Goal: Information Seeking & Learning: Learn about a topic

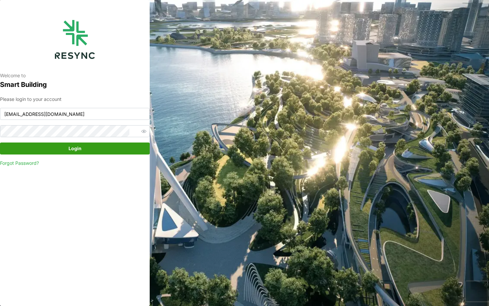
click at [325, 259] on div "Welcome to Smart Building Please login to your account [EMAIL_ADDRESS][DOMAIN_N…" at bounding box center [244, 153] width 489 height 306
click at [111, 153] on span "Login" at bounding box center [74, 148] width 137 height 11
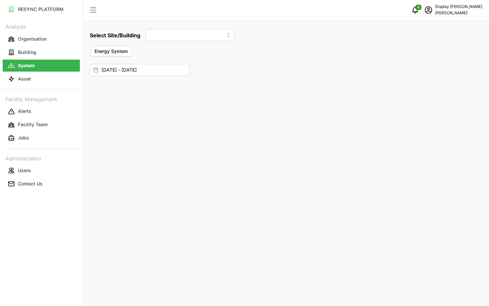
type input "Site Office Building"
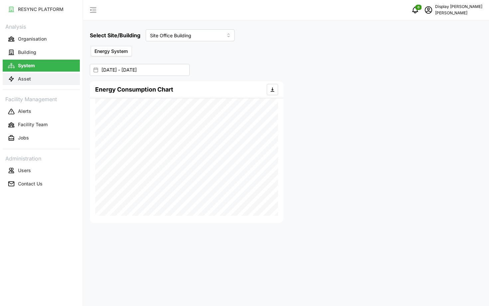
click at [60, 81] on button "Asset" at bounding box center [41, 79] width 77 height 12
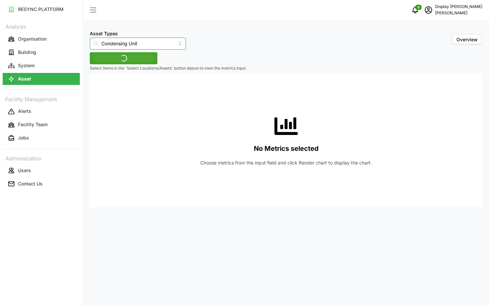
click at [147, 48] on input "Condensing Unit" at bounding box center [138, 44] width 96 height 12
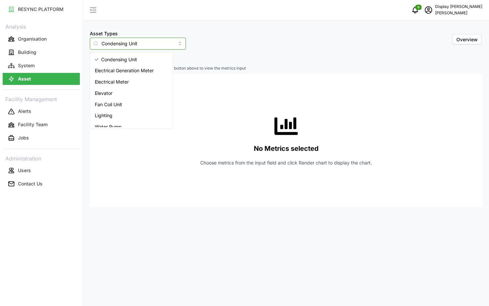
click at [148, 85] on div "Electrical Meter" at bounding box center [132, 81] width 80 height 11
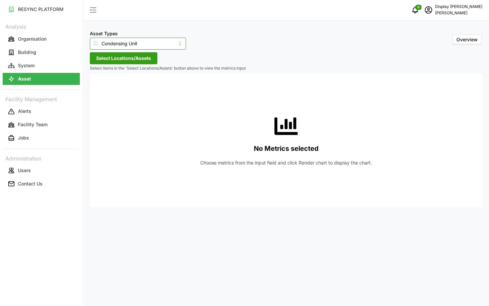
type input "Electrical Meter"
click at [125, 58] on span "Select Locations/Assets" at bounding box center [123, 58] width 55 height 11
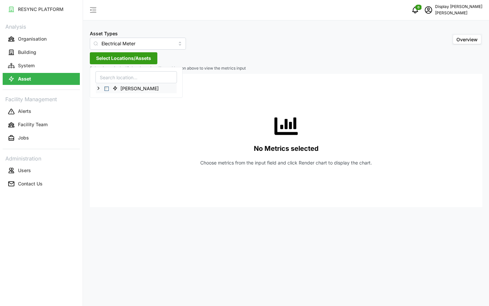
click at [98, 90] on icon at bounding box center [98, 88] width 5 height 5
click at [119, 84] on span "Chuan Lim" at bounding box center [137, 88] width 54 height 8
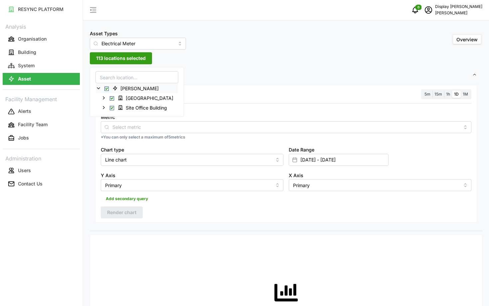
click at [107, 87] on span "Select Chuan Lim" at bounding box center [107, 89] width 4 height 4
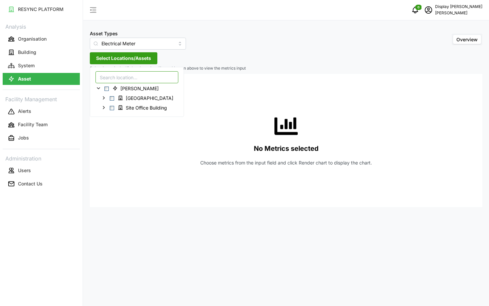
click at [113, 81] on input at bounding box center [137, 77] width 83 height 12
type input "tyre workshop"
click at [105, 99] on icon at bounding box center [103, 97] width 5 height 5
click at [112, 110] on div "Level 1" at bounding box center [150, 108] width 108 height 10
click at [110, 109] on icon at bounding box center [109, 107] width 5 height 5
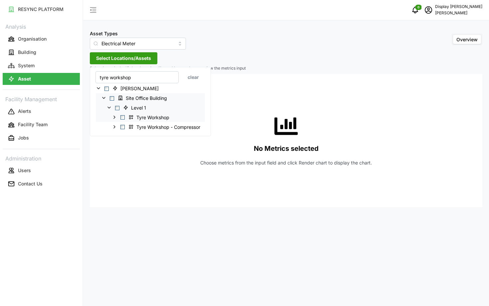
click at [113, 119] on icon at bounding box center [114, 117] width 5 height 5
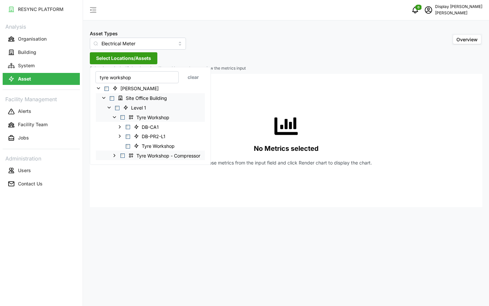
click at [113, 156] on icon at bounding box center [114, 155] width 5 height 5
click at [122, 137] on icon at bounding box center [119, 136] width 5 height 5
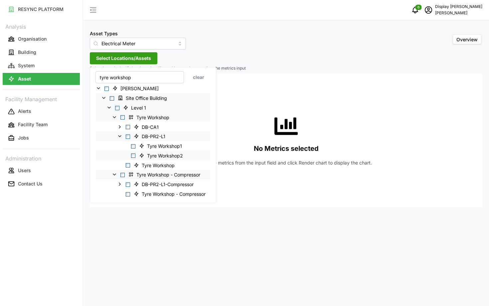
click at [135, 157] on span "Select Tyre Workshop2" at bounding box center [133, 156] width 4 height 4
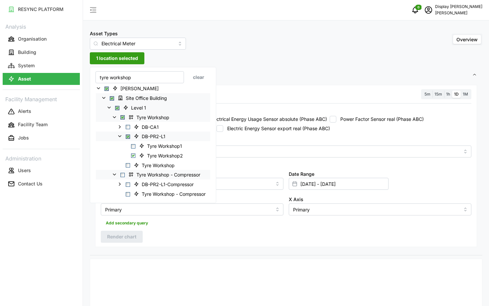
click at [267, 140] on div "Metric" at bounding box center [286, 147] width 371 height 20
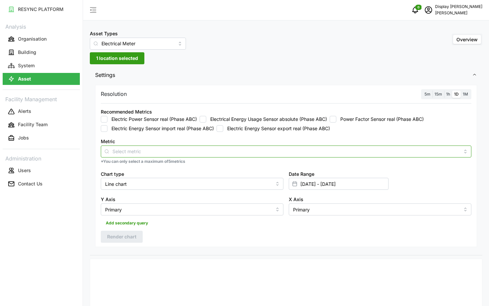
click at [267, 149] on input "Metric" at bounding box center [287, 151] width 348 height 7
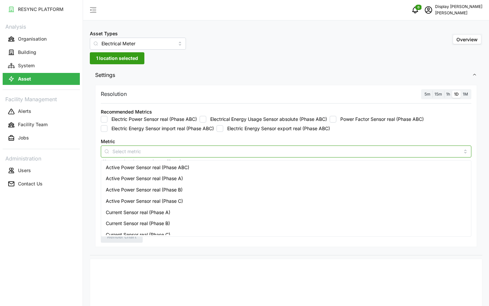
click at [264, 171] on div "Active Power Sensor real (Phase ABC)" at bounding box center [287, 167] width 368 height 11
click at [265, 179] on div "Active Power Sensor real (Phase A)" at bounding box center [287, 178] width 368 height 11
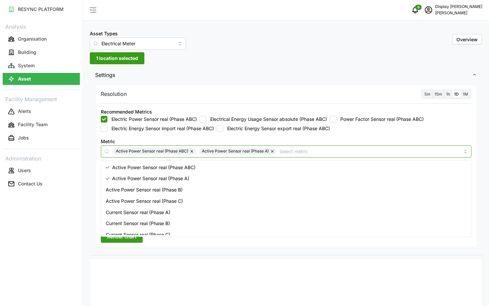
click at [266, 190] on div "Active Power Sensor real (Phase B)" at bounding box center [287, 189] width 368 height 11
click at [266, 198] on div "Active Power Sensor real (Phase C)" at bounding box center [287, 200] width 368 height 11
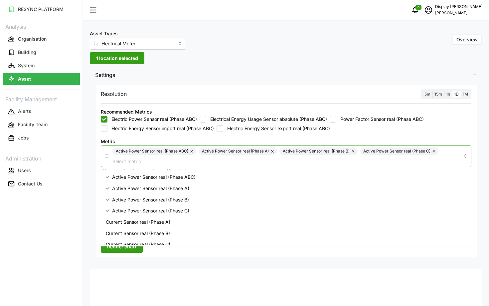
click at [266, 221] on div "Current Sensor real (Phase A)" at bounding box center [287, 221] width 368 height 11
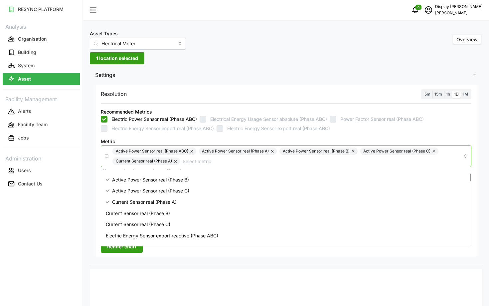
scroll to position [21, 0]
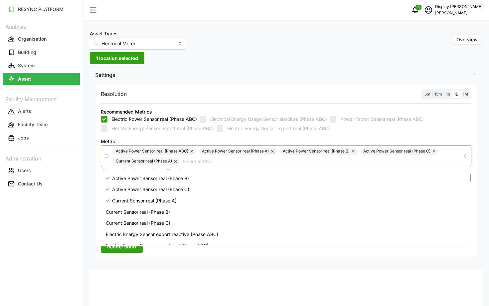
click at [261, 218] on div "Current Sensor real (Phase C)" at bounding box center [287, 222] width 368 height 11
click at [254, 212] on div "Current Sensor real (Phase B)" at bounding box center [287, 211] width 368 height 11
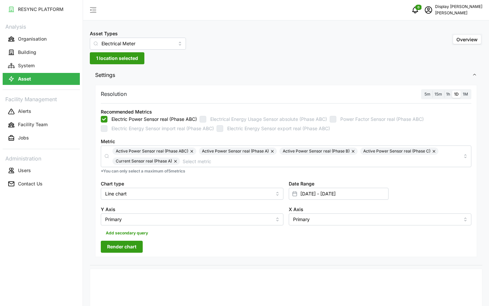
click at [338, 144] on div "Metric Active Power Sensor real (Phase ABC) Active Power Sensor real (Phase A) …" at bounding box center [286, 152] width 371 height 30
click at [433, 149] on button "button" at bounding box center [435, 151] width 8 height 7
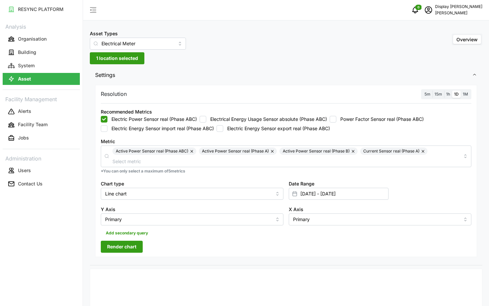
click at [354, 153] on button "button" at bounding box center [354, 151] width 8 height 7
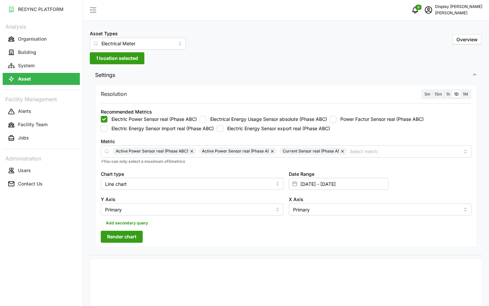
click at [191, 151] on button "button" at bounding box center [192, 151] width 8 height 7
checkbox input "false"
click at [183, 151] on button "button" at bounding box center [187, 151] width 8 height 7
click at [176, 151] on button "button" at bounding box center [176, 151] width 8 height 7
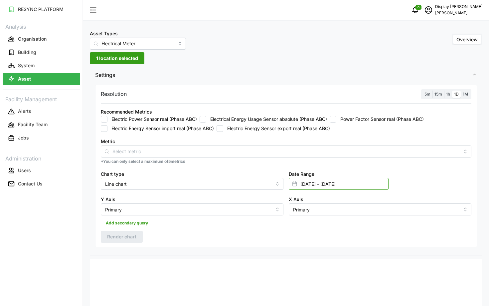
click at [312, 184] on input "11 Sep 2025 - 11 Sep 2025" at bounding box center [339, 184] width 100 height 12
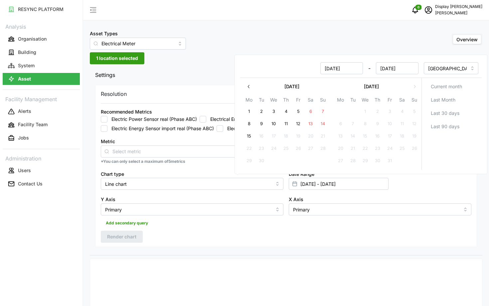
click at [286, 232] on div "Resolution 5m 15m 1h 1D 1M Recommended Metrics Electric Power Sensor real (Phas…" at bounding box center [286, 166] width 382 height 162
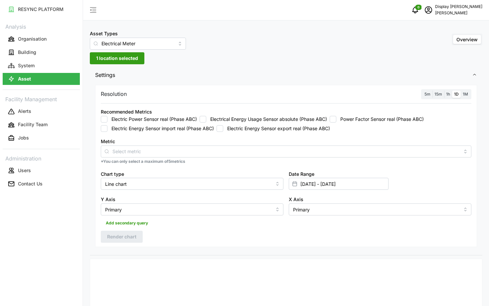
click at [430, 97] on label "5m" at bounding box center [428, 95] width 10 height 8
click at [423, 91] on input "5m" at bounding box center [423, 91] width 0 height 0
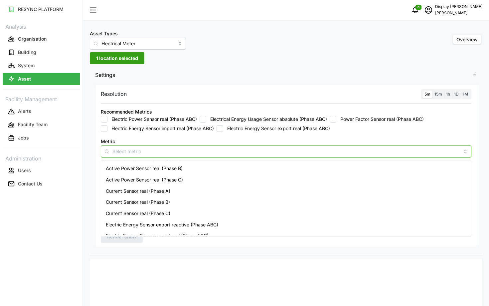
click at [390, 151] on input "Metric" at bounding box center [287, 151] width 348 height 7
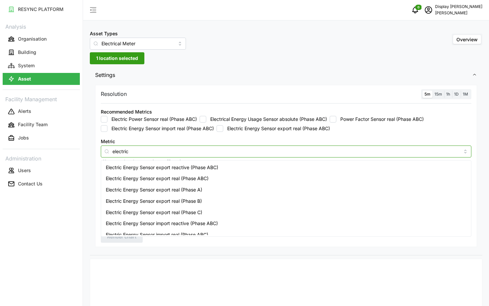
type input "electric"
click at [214, 248] on div "Resolution 5m 15m 1h 1D 1M Recommended Metrics Electric Power Sensor real (Phas…" at bounding box center [286, 169] width 393 height 172
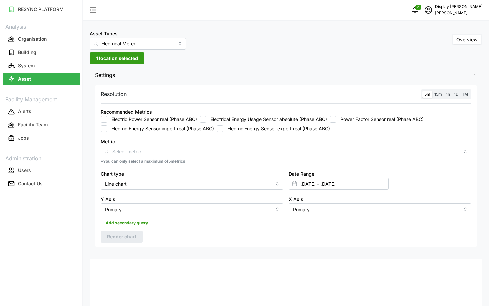
click at [199, 155] on div at bounding box center [286, 152] width 371 height 12
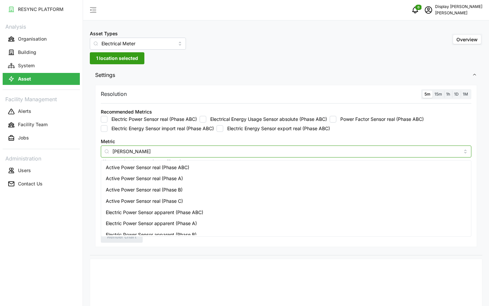
type input "power"
click at [200, 172] on div "Active Power Sensor real (Phase ABC)" at bounding box center [287, 167] width 368 height 11
checkbox input "true"
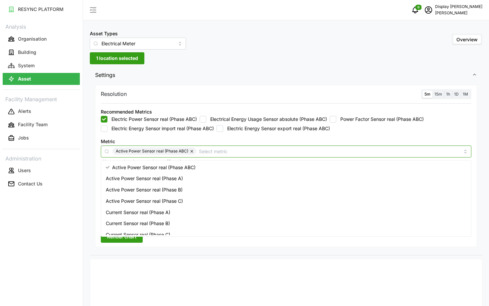
click at [202, 177] on div "Active Power Sensor real (Phase A)" at bounding box center [287, 178] width 368 height 11
click at [205, 190] on div "Active Power Sensor real (Phase B)" at bounding box center [287, 189] width 368 height 11
click at [206, 200] on div "Active Power Sensor real (Phase C)" at bounding box center [287, 200] width 368 height 11
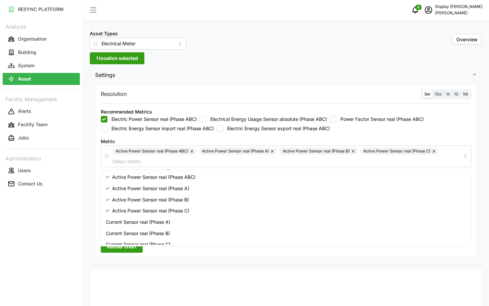
click at [211, 272] on div at bounding box center [157, 274] width 129 height 5
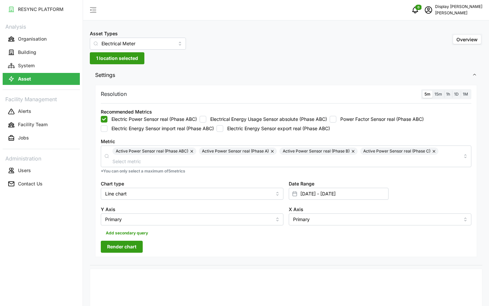
click at [127, 245] on span "Render chart" at bounding box center [121, 246] width 29 height 11
click at [191, 151] on button "button" at bounding box center [192, 151] width 8 height 7
checkbox input "false"
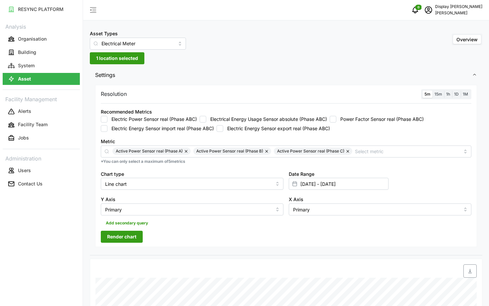
click at [187, 151] on button "button" at bounding box center [187, 151] width 8 height 7
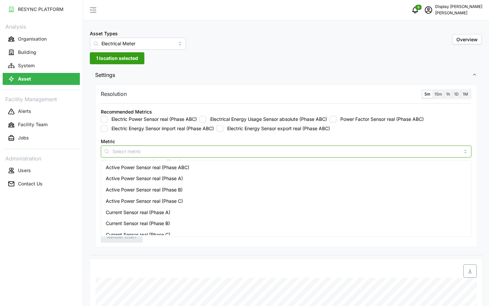
click at [187, 151] on input "Metric" at bounding box center [287, 151] width 348 height 7
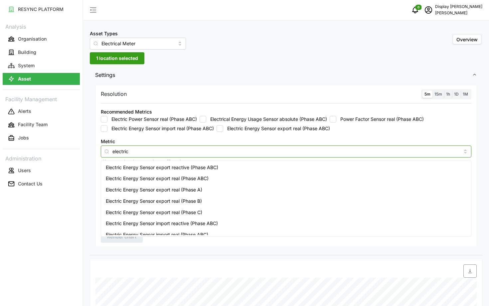
type input "electric"
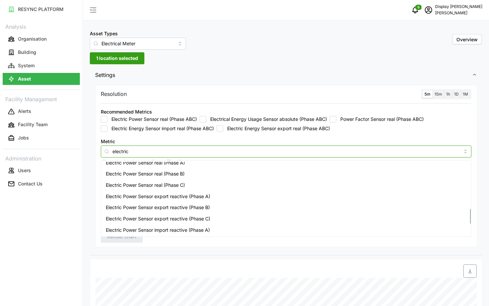
scroll to position [212, 0]
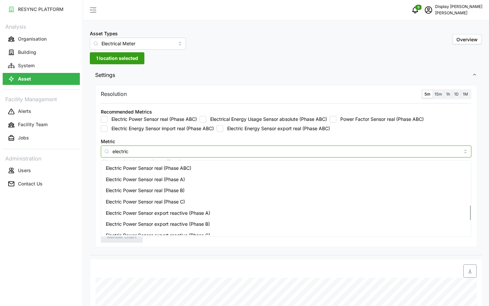
click at [180, 203] on span "Electric Power Sensor real (Phase C)" at bounding box center [145, 201] width 79 height 7
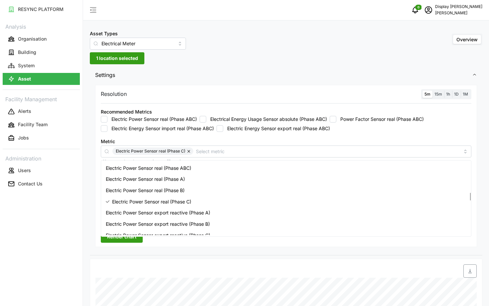
click at [85, 237] on div "Asset Types Electrical Meter Overview 1 location selected Settings Resolution 5…" at bounding box center [286, 264] width 406 height 529
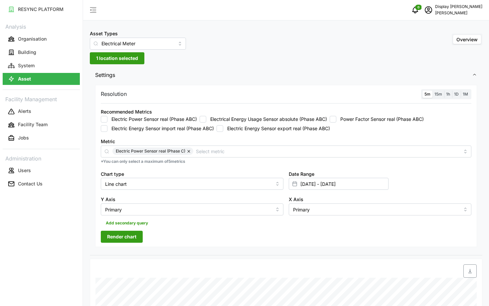
click at [111, 236] on span "Render chart" at bounding box center [121, 236] width 29 height 11
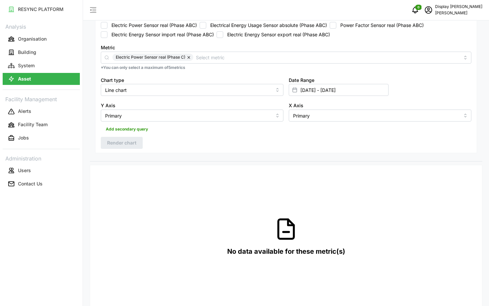
scroll to position [0, 0]
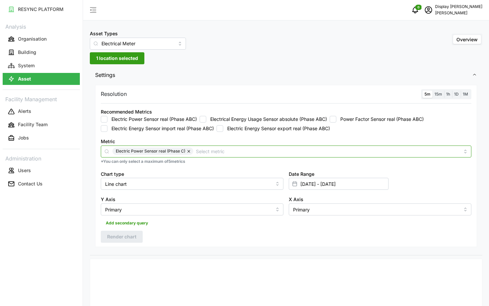
click at [256, 152] on input "Metric" at bounding box center [328, 151] width 264 height 7
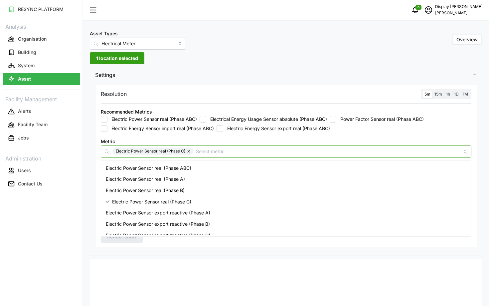
click at [190, 152] on button "button" at bounding box center [189, 151] width 8 height 7
type input "electric"
click at [195, 167] on div "Electric Power Sensor real (Phase ABC)" at bounding box center [287, 167] width 368 height 11
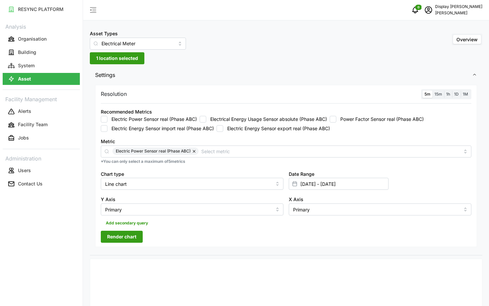
click at [108, 238] on span "Render chart" at bounding box center [121, 236] width 29 height 11
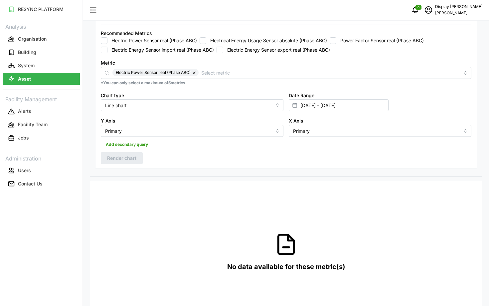
scroll to position [0, 0]
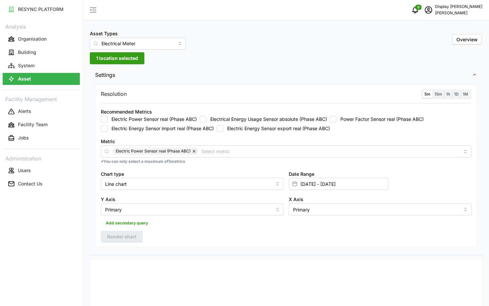
click at [236, 145] on div "Metric Electric Power Sensor real (Phase ABC)" at bounding box center [286, 147] width 371 height 20
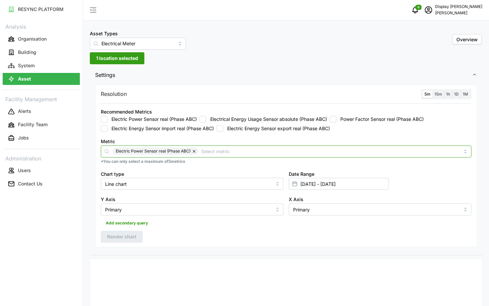
click at [225, 149] on input "Metric" at bounding box center [330, 151] width 259 height 7
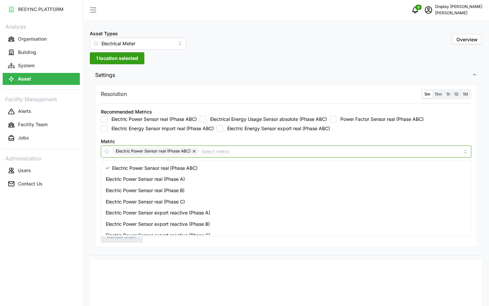
click at [194, 153] on button "button" at bounding box center [195, 151] width 8 height 7
type input "electric power sensor"
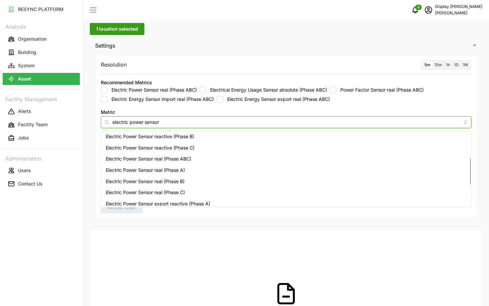
scroll to position [69, 0]
click at [178, 162] on span "Electric Power Sensor real (Phase ABC)" at bounding box center [149, 158] width 86 height 7
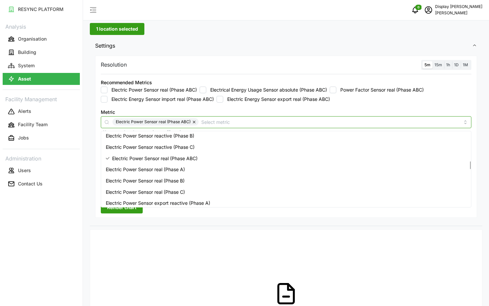
click at [182, 172] on span "Electric Power Sensor real (Phase A)" at bounding box center [145, 169] width 79 height 7
click at [185, 181] on span "Electric Power Sensor real (Phase B)" at bounding box center [145, 180] width 79 height 7
click at [187, 191] on div "Electric Power Sensor real (Phase C)" at bounding box center [287, 191] width 368 height 11
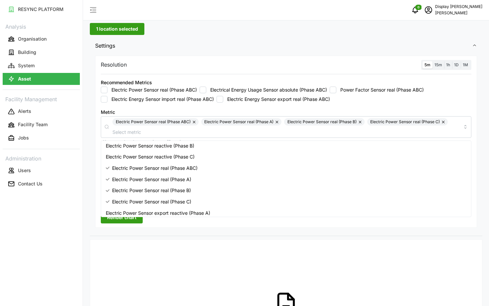
click at [127, 218] on span "Render chart" at bounding box center [121, 217] width 29 height 11
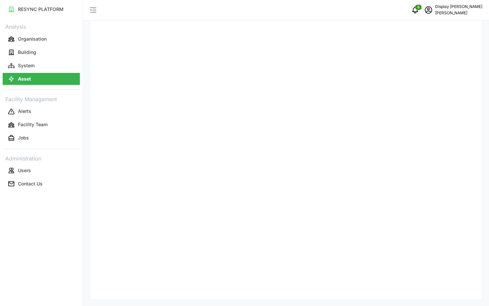
scroll to position [0, 0]
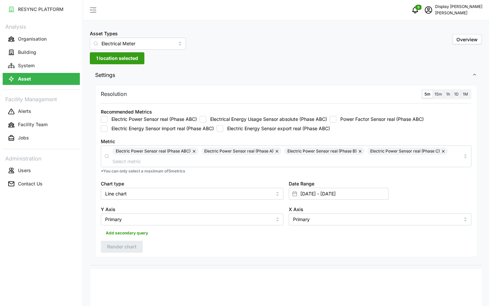
click at [195, 154] on button "button" at bounding box center [195, 151] width 8 height 7
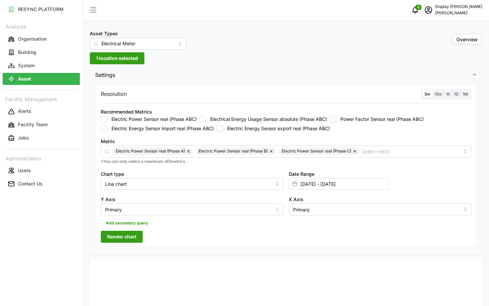
click at [188, 153] on button "button" at bounding box center [189, 151] width 8 height 7
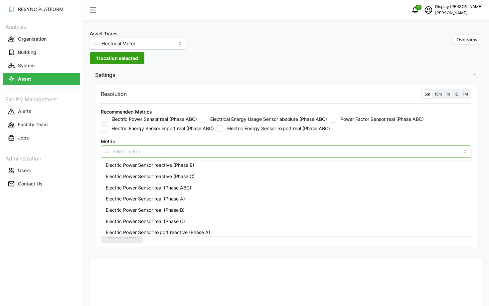
click at [197, 152] on input "Metric" at bounding box center [287, 151] width 348 height 7
type input "e"
click at [169, 129] on label "Electric Energy Sensor import real (Phase ABC)" at bounding box center [161, 128] width 107 height 7
click at [108, 129] on input "Electric Energy Sensor import real (Phase ABC)" at bounding box center [104, 128] width 7 height 7
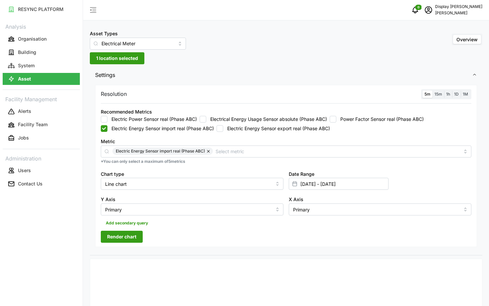
click at [124, 237] on span "Render chart" at bounding box center [121, 236] width 29 height 11
click at [209, 151] on button "button" at bounding box center [209, 151] width 8 height 7
checkbox input "false"
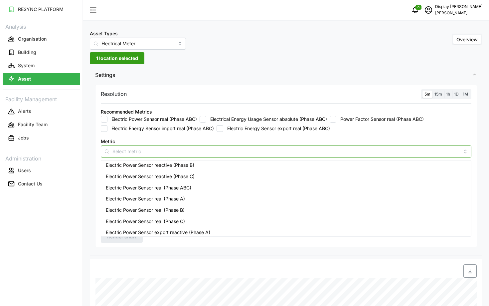
click at [209, 151] on input "Metric" at bounding box center [287, 151] width 348 height 7
type input "energy sensor"
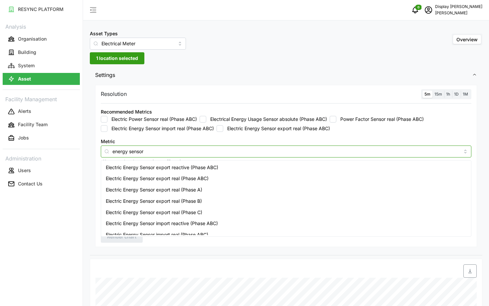
click at [195, 188] on span "Electric Energy Sensor export real (Phase A)" at bounding box center [154, 189] width 97 height 7
type input "energy sensor"
click at [193, 200] on span "Electric Energy Sensor export real (Phase B)" at bounding box center [154, 200] width 96 height 7
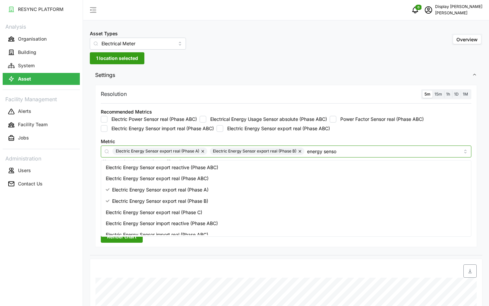
type input "energy sensor"
click at [189, 210] on span "Electric Energy Sensor export real (Phase C)" at bounding box center [154, 212] width 97 height 7
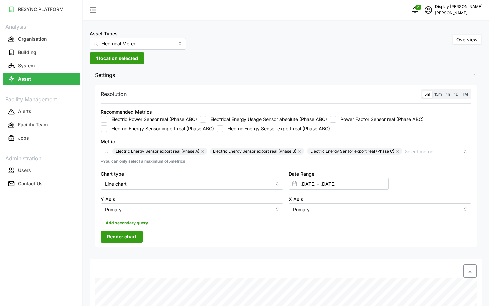
click at [136, 240] on span "Render chart" at bounding box center [121, 236] width 29 height 11
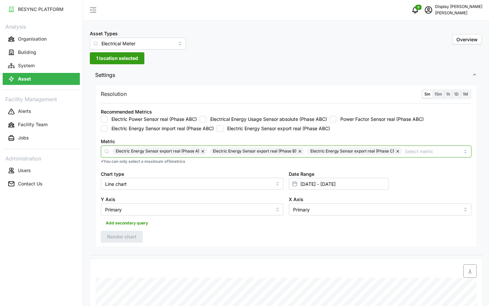
click at [401, 155] on div "Electric Energy Sensor export real (Phase A) Electric Energy Sensor export real…" at bounding box center [287, 151] width 348 height 7
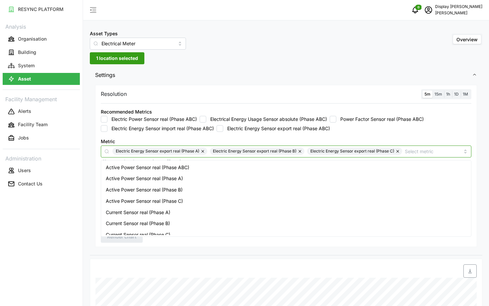
click at [398, 152] on button "button" at bounding box center [399, 151] width 8 height 7
click at [299, 154] on button "button" at bounding box center [301, 151] width 8 height 7
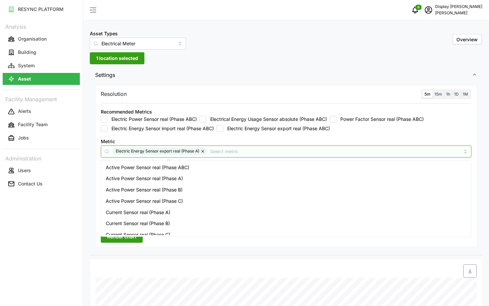
click at [202, 153] on button "button" at bounding box center [203, 151] width 8 height 7
click at [202, 153] on input "Metric" at bounding box center [287, 151] width 348 height 7
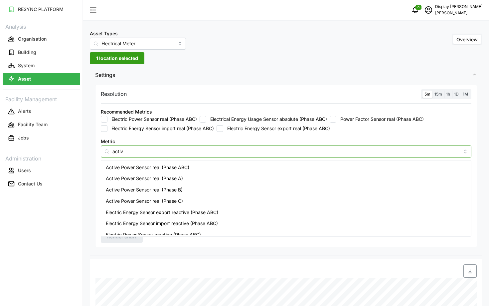
type input "active"
click at [135, 170] on span "Active Power Sensor real (Phase ABC)" at bounding box center [148, 167] width 84 height 7
checkbox input "true"
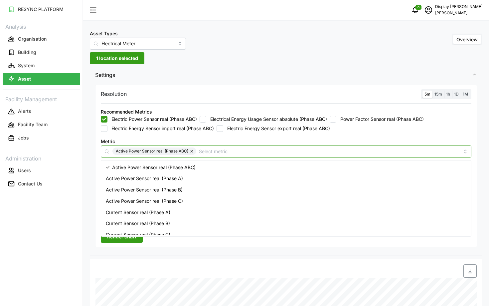
click at [139, 180] on span "Active Power Sensor real (Phase A)" at bounding box center [144, 178] width 77 height 7
click at [144, 191] on span "Active Power Sensor real (Phase B)" at bounding box center [144, 189] width 77 height 7
click at [147, 199] on span "Active Power Sensor real (Phase C)" at bounding box center [144, 200] width 77 height 7
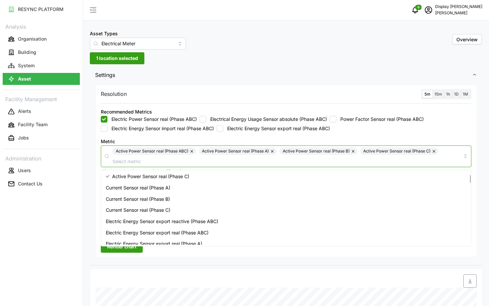
scroll to position [32, 0]
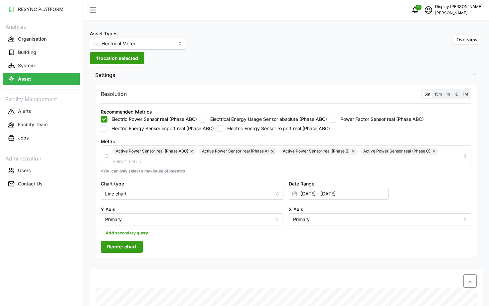
click at [74, 235] on div "RESYNC PLATFORM Analysis Organisation Building System Asset Facility Management…" at bounding box center [41, 153] width 83 height 306
click at [113, 246] on span "Render chart" at bounding box center [121, 246] width 29 height 11
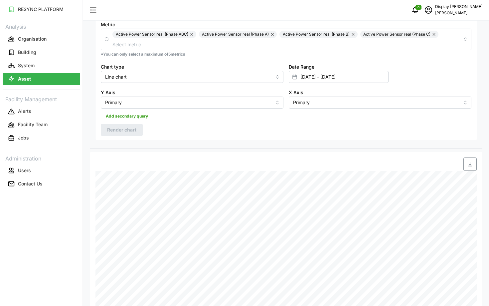
scroll to position [114, 0]
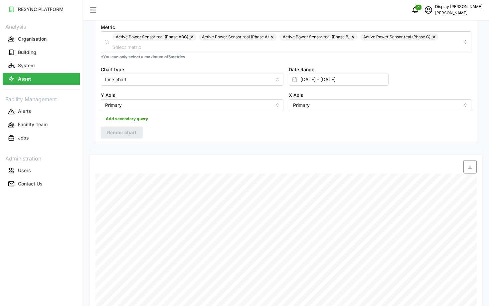
click at [471, 167] on icon "button" at bounding box center [470, 166] width 5 height 5
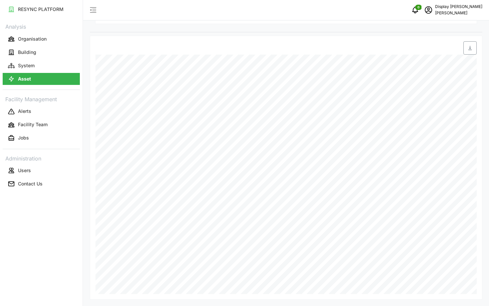
scroll to position [0, 0]
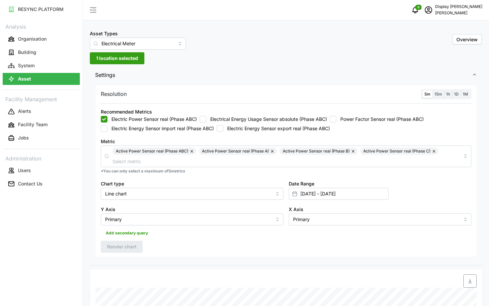
click at [191, 152] on button "button" at bounding box center [192, 151] width 8 height 7
checkbox input "false"
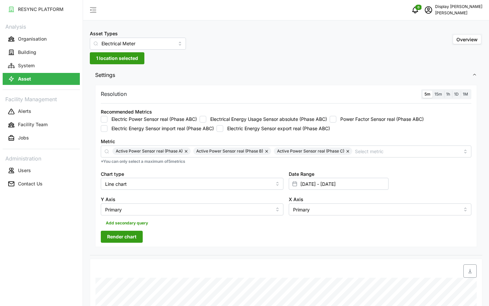
click at [184, 152] on button "button" at bounding box center [187, 151] width 8 height 7
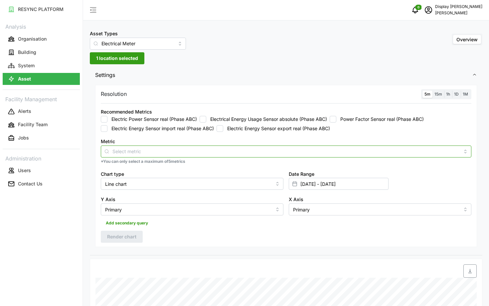
click at [184, 152] on input "Metric" at bounding box center [287, 151] width 348 height 7
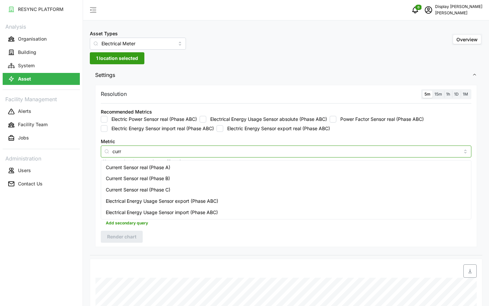
type input "currn"
click at [188, 164] on div "Current Sensor real (Phase A)" at bounding box center [287, 167] width 368 height 11
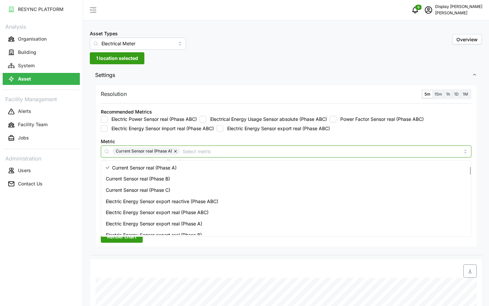
scroll to position [45, 0]
click at [168, 191] on span "Current Sensor real (Phase C)" at bounding box center [138, 189] width 65 height 7
click at [163, 181] on span "Current Sensor real (Phase B)" at bounding box center [138, 177] width 64 height 7
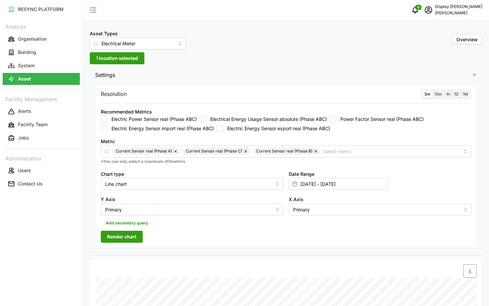
click at [116, 240] on span "Render chart" at bounding box center [121, 236] width 29 height 11
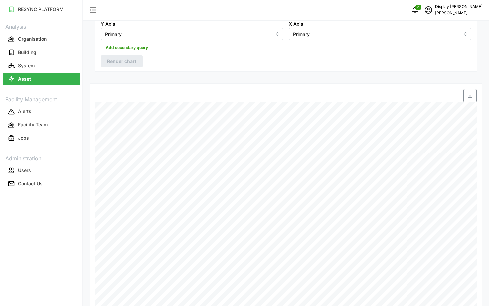
scroll to position [175, 0]
click at [473, 97] on icon "button" at bounding box center [470, 95] width 5 height 5
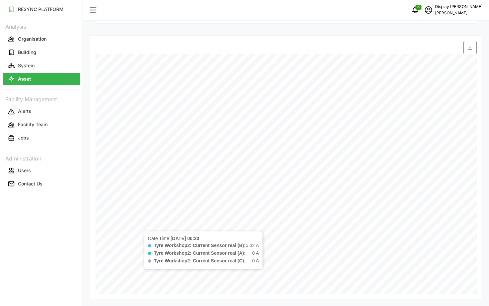
scroll to position [0, 0]
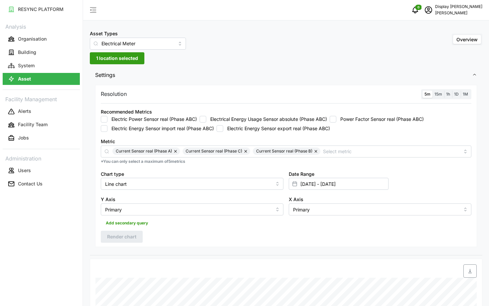
click at [177, 152] on button "button" at bounding box center [176, 151] width 8 height 7
click at [174, 152] on button "button" at bounding box center [176, 151] width 8 height 7
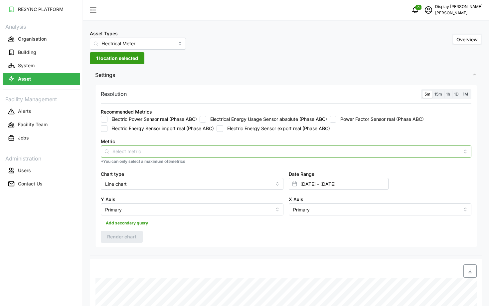
click at [177, 152] on input "Metric" at bounding box center [287, 151] width 348 height 7
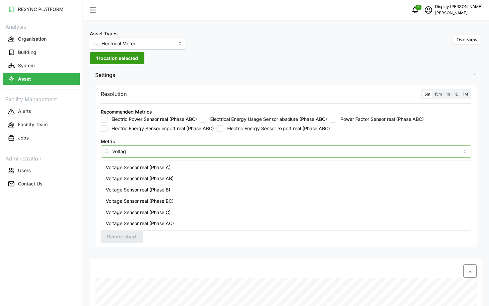
type input "voltage"
click at [185, 167] on div "Voltage Sensor real (Phase A)" at bounding box center [287, 167] width 368 height 11
type input "voltage"
click at [188, 189] on div "Voltage Sensor real (Phase B)" at bounding box center [287, 189] width 368 height 11
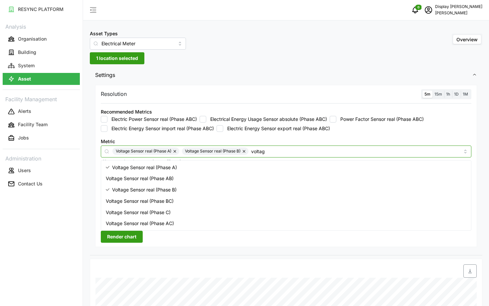
type input "voltage"
click at [193, 215] on div "Voltage Sensor real (Phase C)" at bounding box center [287, 212] width 368 height 11
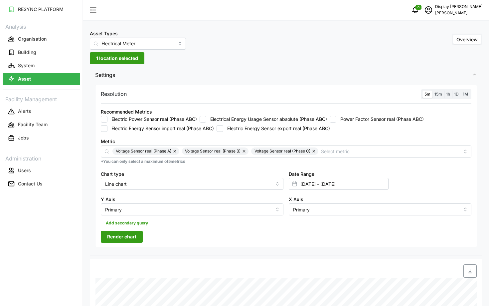
click at [77, 226] on div "RESYNC PLATFORM Analysis Organisation Building System Asset Facility Management…" at bounding box center [41, 153] width 83 height 306
click at [113, 232] on span "Render chart" at bounding box center [121, 236] width 29 height 11
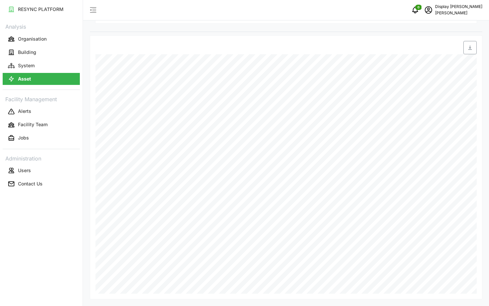
scroll to position [223, 0]
click at [466, 52] on span "button" at bounding box center [470, 47] width 13 height 13
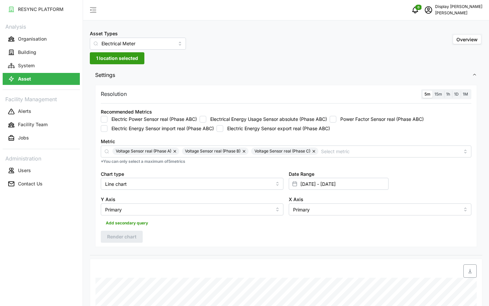
click at [247, 152] on button "button" at bounding box center [245, 151] width 8 height 7
click at [176, 152] on button "button" at bounding box center [175, 151] width 8 height 7
click at [176, 152] on button "button" at bounding box center [176, 151] width 8 height 7
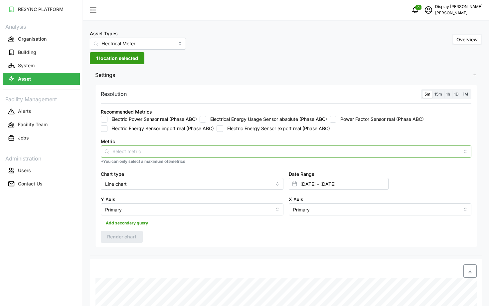
click at [177, 152] on input "Metric" at bounding box center [287, 151] width 348 height 7
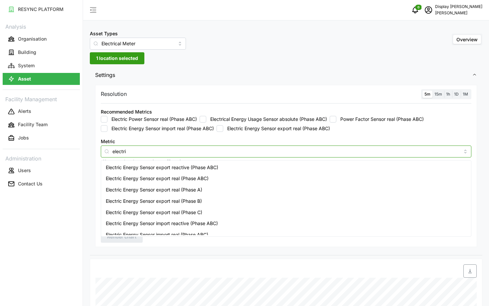
type input "electric"
type input "e"
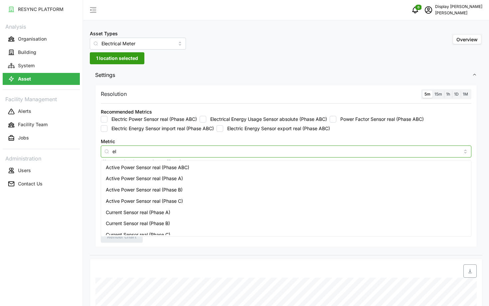
type input "e"
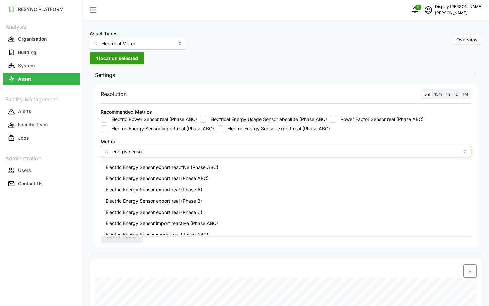
type input "energy sensor"
click at [178, 182] on span "Electric Energy Sensor export real (Phase ABC)" at bounding box center [157, 178] width 103 height 7
checkbox input "true"
type input "e"
type input "energy sensor"
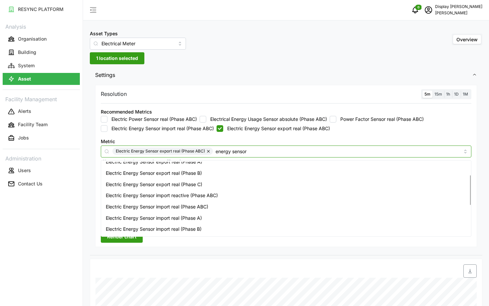
scroll to position [32, 0]
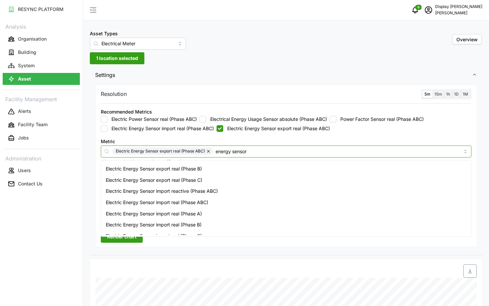
click at [193, 203] on span "Electric Energy Sensor import real (Phase ABC)" at bounding box center [157, 202] width 103 height 7
checkbox input "true"
type input "energy sensor"
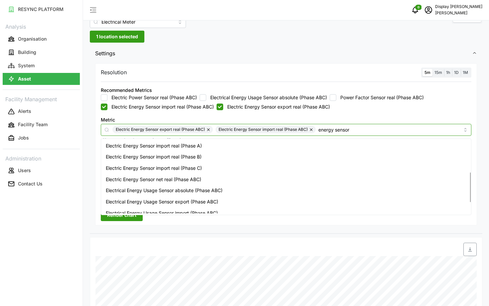
scroll to position [77, 0]
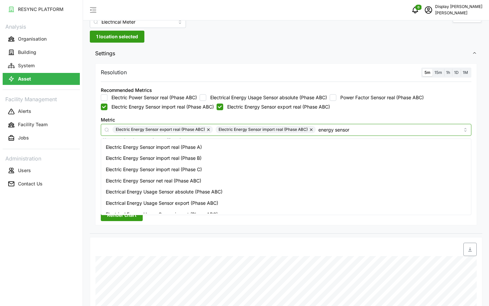
click at [214, 177] on div "Electric Energy Sensor net real (Phase ABC)" at bounding box center [287, 180] width 368 height 11
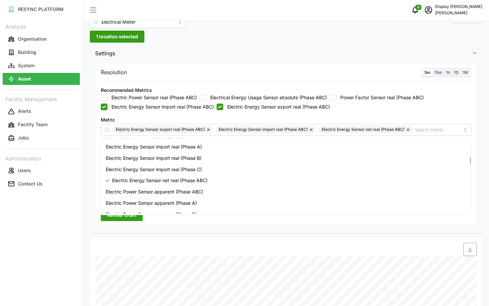
click at [109, 221] on div "Resolution 5m 15m 1h 1D 1M Recommended Metrics Electric Power Sensor real (Phas…" at bounding box center [286, 144] width 382 height 162
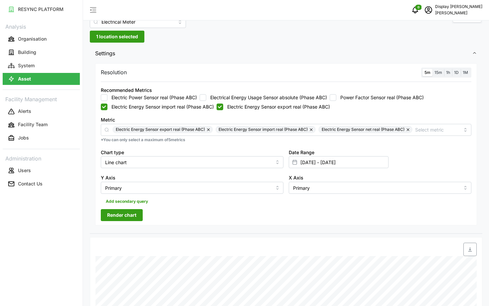
click at [110, 220] on span "Render chart" at bounding box center [121, 214] width 29 height 11
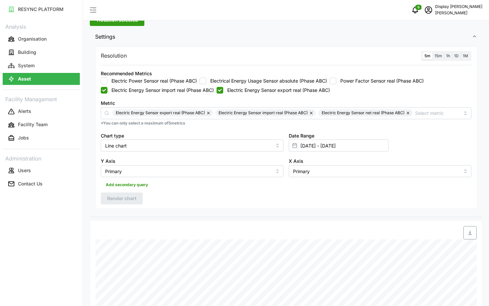
scroll to position [0, 0]
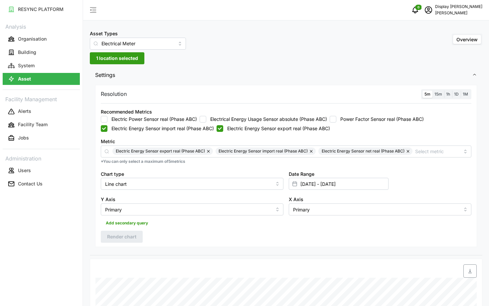
click at [471, 268] on span "button" at bounding box center [470, 271] width 13 height 13
click at [115, 58] on span "1 location selected" at bounding box center [117, 58] width 42 height 11
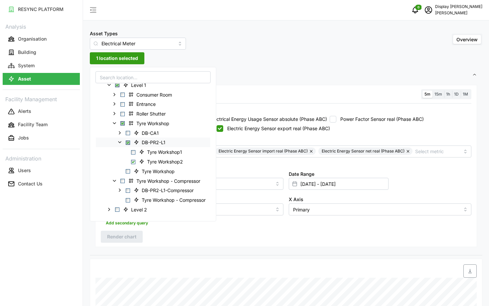
scroll to position [39, 0]
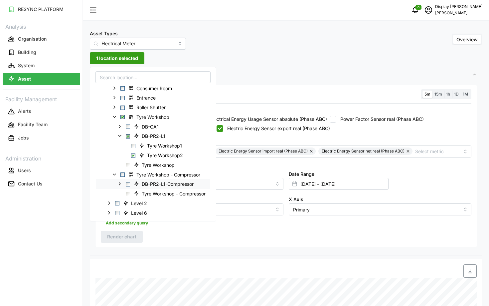
click at [120, 184] on polyline at bounding box center [119, 183] width 1 height 3
click at [134, 192] on span "Select Compressor meter" at bounding box center [133, 194] width 4 height 4
click at [134, 156] on span "Select Tyre Workshop2" at bounding box center [133, 155] width 4 height 4
click at [127, 230] on div "Resolution 5m 15m 1h 1D 1M Recommended Metrics Electric Power Sensor real (Phas…" at bounding box center [286, 166] width 382 height 162
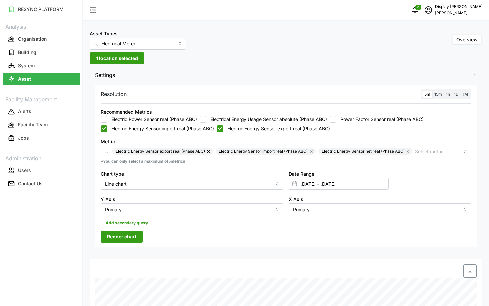
click at [128, 237] on span "Render chart" at bounding box center [121, 236] width 29 height 11
click at [209, 152] on button "button" at bounding box center [209, 151] width 8 height 7
checkbox input "false"
click at [209, 152] on button "button" at bounding box center [209, 151] width 8 height 7
checkbox input "false"
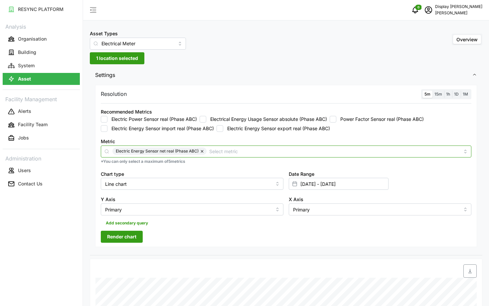
click at [209, 152] on input "Metric" at bounding box center [334, 151] width 251 height 7
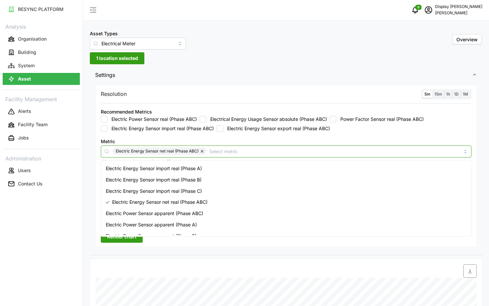
click at [203, 152] on button "button" at bounding box center [203, 151] width 8 height 7
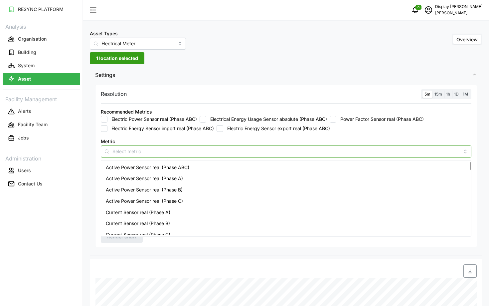
click at [186, 170] on span "Active Power Sensor real (Phase ABC)" at bounding box center [148, 167] width 84 height 7
checkbox input "true"
click at [188, 180] on div "Active Power Sensor real (Phase A)" at bounding box center [287, 178] width 368 height 11
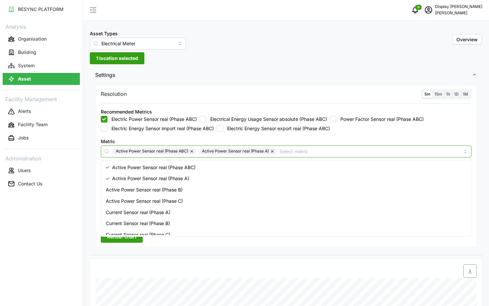
click at [189, 189] on div "Active Power Sensor real (Phase B)" at bounding box center [287, 189] width 368 height 11
click at [191, 200] on div "Active Power Sensor real (Phase C)" at bounding box center [287, 200] width 368 height 11
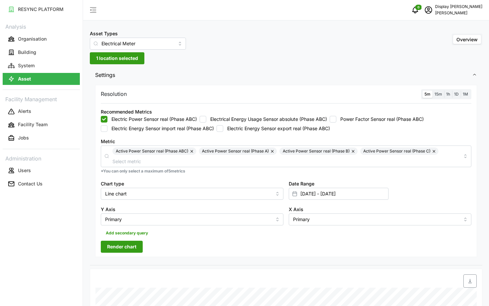
click at [129, 248] on span "Render chart" at bounding box center [121, 246] width 29 height 11
click at [127, 56] on span "1 location selected" at bounding box center [117, 58] width 42 height 11
click at [117, 60] on span "1 location selected" at bounding box center [117, 58] width 42 height 11
click at [113, 60] on span "1 location selected" at bounding box center [117, 58] width 42 height 11
click at [121, 43] on input "Electrical Meter" at bounding box center [138, 44] width 96 height 12
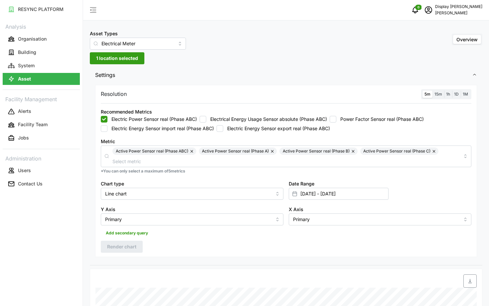
click at [189, 54] on div "Asset Types Electrical Meter Overview 1 location selected Settings Resolution 5…" at bounding box center [286, 269] width 406 height 539
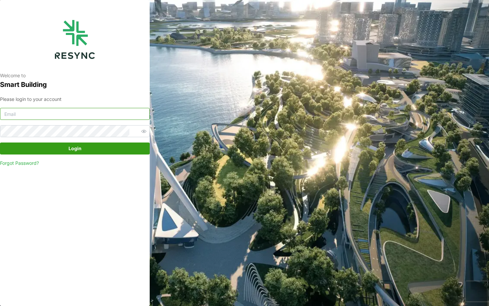
type input "chuanlim_display@resynctech.com"
click at [66, 149] on span "Login" at bounding box center [74, 148] width 137 height 11
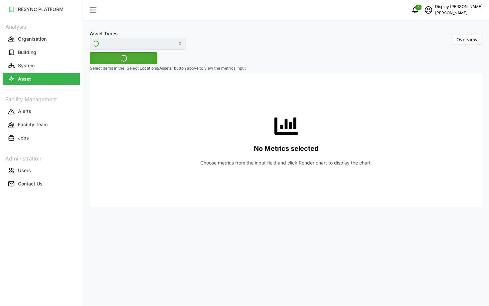
type input "Electrical Meter"
click at [127, 54] on span "Select Locations/Assets" at bounding box center [123, 58] width 55 height 11
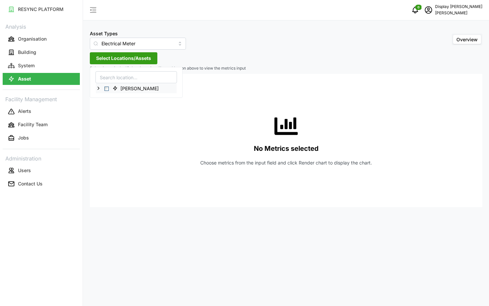
click at [96, 90] on icon at bounding box center [98, 88] width 5 height 5
click at [41, 55] on button "Building" at bounding box center [41, 52] width 77 height 12
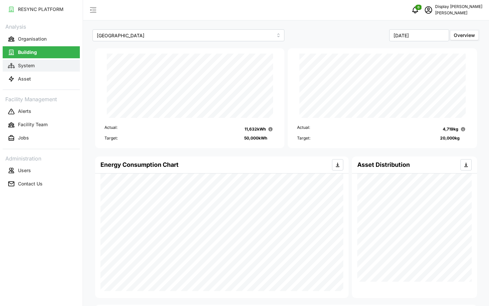
click at [49, 65] on button "System" at bounding box center [41, 66] width 77 height 12
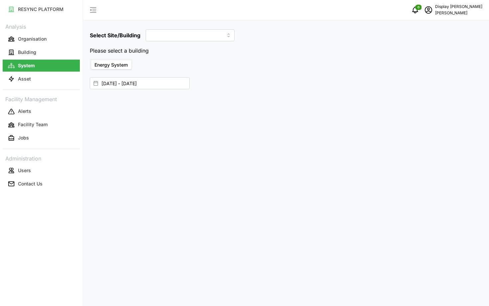
type input "Dormitory Building"
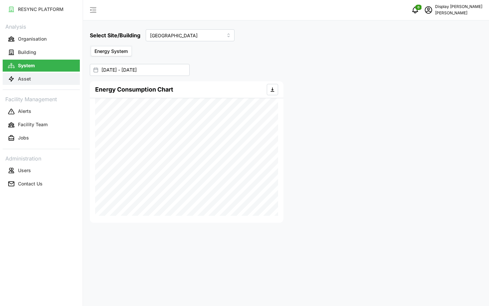
click at [49, 74] on button "Asset" at bounding box center [41, 79] width 77 height 12
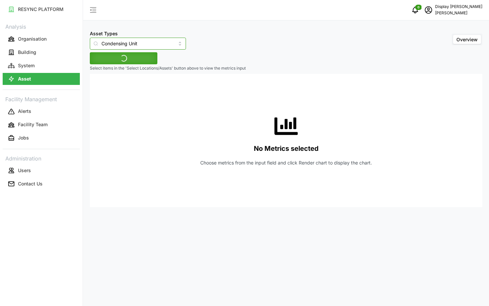
click at [116, 46] on input "Condensing Unit" at bounding box center [138, 44] width 96 height 12
click at [223, 94] on div "No Metrics selected Choose metrics from the input field and click Render chart …" at bounding box center [286, 140] width 382 height 133
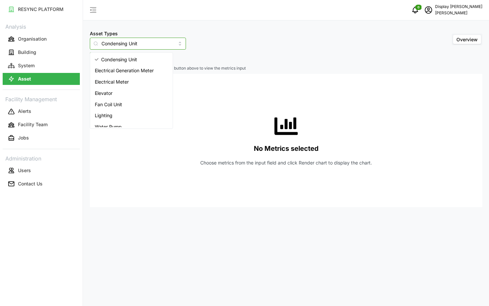
click at [135, 41] on input "Condensing Unit" at bounding box center [138, 44] width 96 height 12
click at [146, 80] on div "Electrical Meter" at bounding box center [132, 81] width 80 height 11
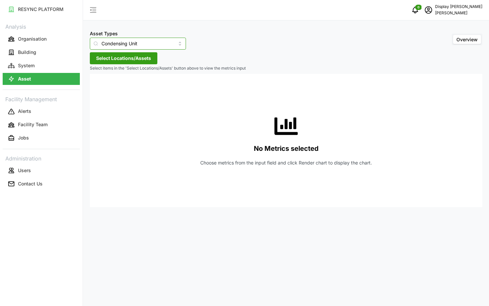
type input "Electrical Meter"
click at [131, 56] on span "Select Locations/Assets" at bounding box center [123, 58] width 55 height 11
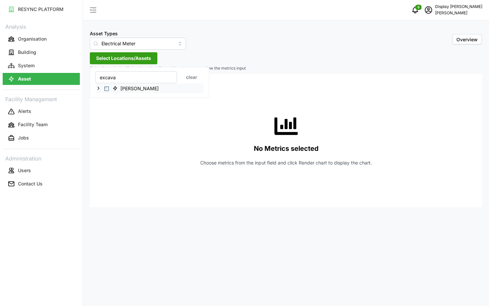
type input "excava"
click at [99, 87] on icon at bounding box center [98, 88] width 5 height 5
click at [106, 101] on div "Dormitory Building" at bounding box center [150, 98] width 108 height 10
click at [105, 99] on icon at bounding box center [103, 97] width 5 height 5
click at [109, 107] on icon at bounding box center [109, 107] width 5 height 5
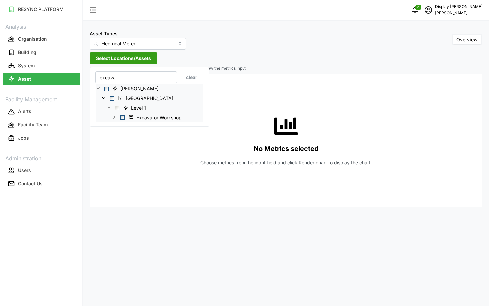
click at [115, 118] on polyline at bounding box center [114, 117] width 1 height 3
click at [120, 127] on polyline at bounding box center [119, 126] width 1 height 3
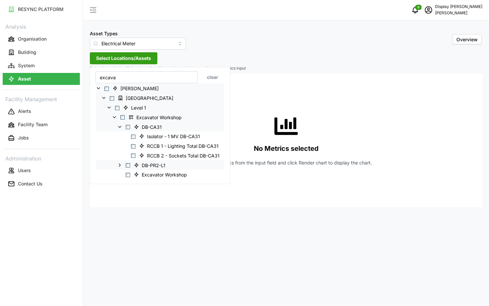
click at [122, 163] on icon at bounding box center [119, 164] width 5 height 5
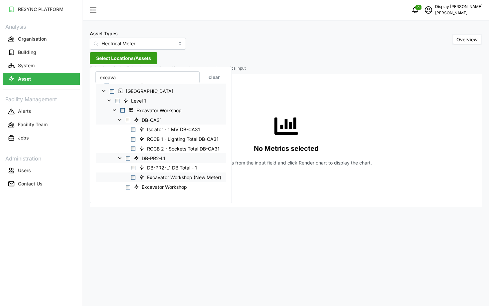
click at [134, 178] on span "Select Excavator Workshop (New Meter)" at bounding box center [133, 177] width 4 height 4
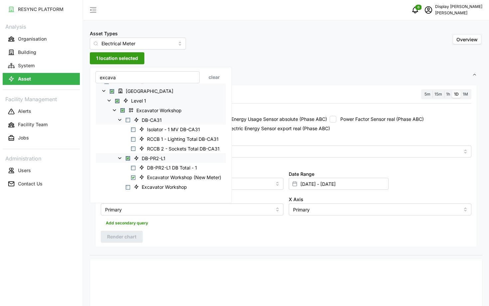
click at [231, 229] on div "Resolution 5m 15m 1h 1D 1M Recommended Metrics Electric Power Sensor real (Phas…" at bounding box center [286, 166] width 382 height 162
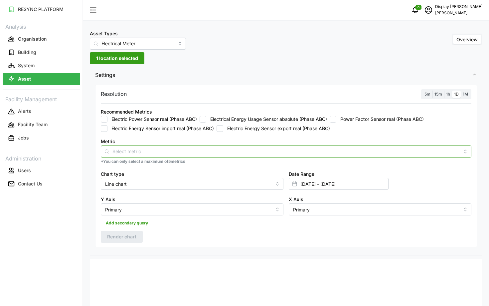
click at [189, 150] on input "Metric" at bounding box center [287, 151] width 348 height 7
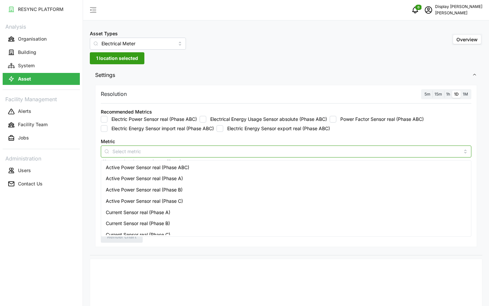
click at [186, 168] on span "Active Power Sensor real (Phase ABC)" at bounding box center [148, 167] width 84 height 7
click at [190, 177] on div "Active Power Sensor real (Phase A)" at bounding box center [287, 178] width 368 height 11
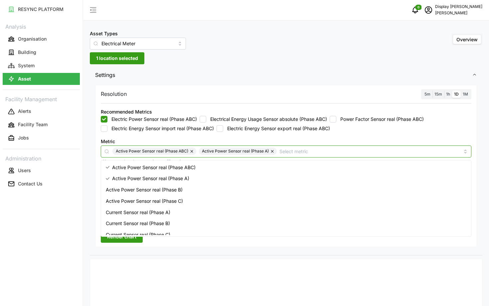
click at [192, 186] on div "Active Power Sensor real (Phase B)" at bounding box center [287, 189] width 368 height 11
click at [197, 200] on div "Active Power Sensor real (Phase C)" at bounding box center [287, 200] width 368 height 11
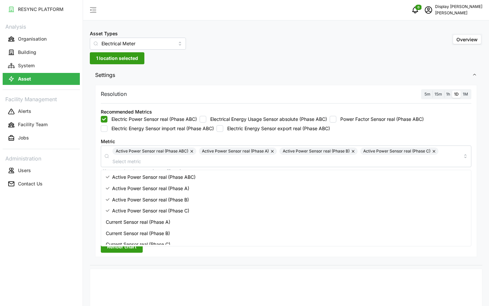
click at [110, 250] on span "Render chart" at bounding box center [121, 246] width 29 height 11
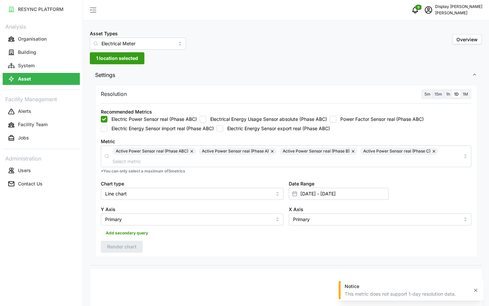
click at [424, 93] on label "5m" at bounding box center [428, 95] width 10 height 8
click at [423, 91] on input "5m" at bounding box center [423, 91] width 0 height 0
click at [131, 241] on button "Render chart" at bounding box center [122, 247] width 42 height 12
click at [188, 153] on button "button" at bounding box center [192, 151] width 8 height 7
checkbox input "false"
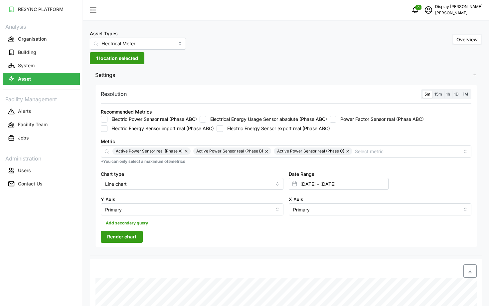
click at [188, 153] on button "button" at bounding box center [187, 151] width 8 height 7
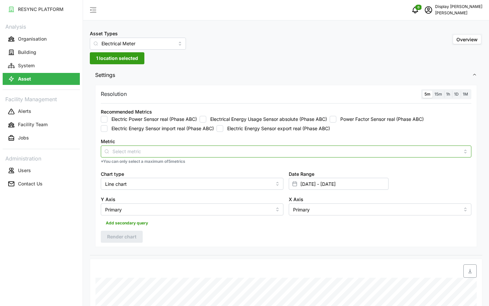
click at [188, 153] on input "Metric" at bounding box center [287, 151] width 348 height 7
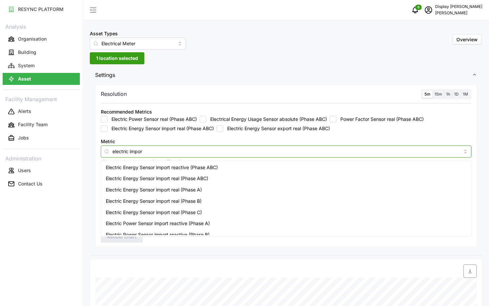
type input "electric import"
click at [185, 179] on span "Electric Energy Sensor import real (Phase ABC)" at bounding box center [157, 178] width 103 height 7
checkbox input "true"
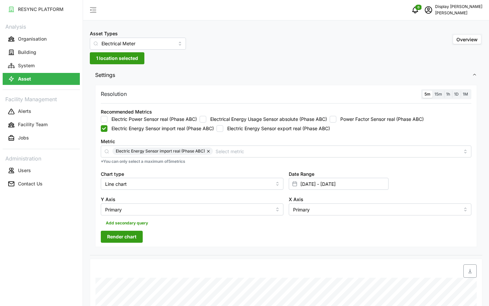
click at [133, 240] on span "Render chart" at bounding box center [121, 236] width 29 height 11
click at [134, 60] on span "1 location selected" at bounding box center [117, 58] width 42 height 11
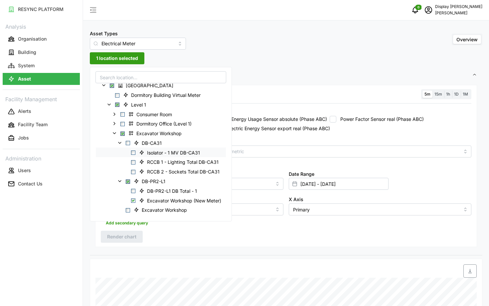
scroll to position [14, 0]
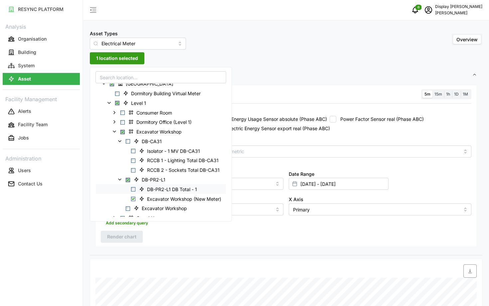
click at [135, 189] on span "Select DB-PR2-L1 DB Total - 1" at bounding box center [133, 189] width 4 height 4
click at [133, 170] on span "Select RCCB 2 - Sockets Total DB-CA31" at bounding box center [133, 170] width 4 height 4
click at [133, 162] on div "RCCB 1 - Lighting Total DB-CA31" at bounding box center [161, 161] width 130 height 10
click at [133, 161] on span "Select RCCB 1 - Lighting Total DB-CA31" at bounding box center [133, 161] width 4 height 4
click at [133, 154] on div "Isolator - 1 MV DB-CA31" at bounding box center [161, 151] width 130 height 10
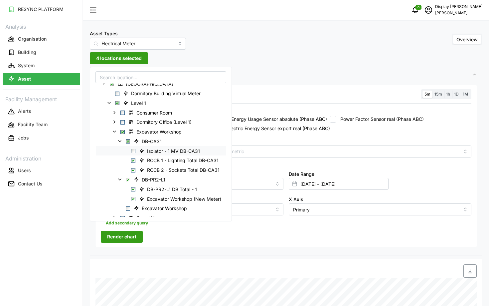
click at [133, 152] on span "Select Isolator - 1 MV DB-CA31" at bounding box center [133, 151] width 4 height 4
click at [106, 235] on button "Render chart" at bounding box center [122, 237] width 42 height 12
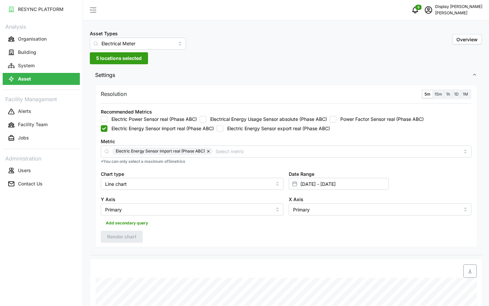
click at [116, 58] on span "5 locations selected" at bounding box center [119, 58] width 46 height 11
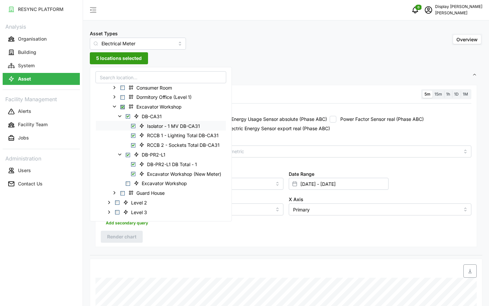
scroll to position [46, 0]
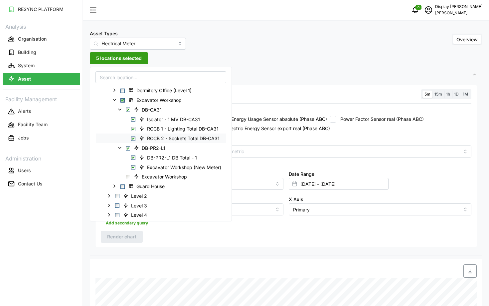
click at [133, 137] on span "Select RCCB 2 - Sockets Total DB-CA31" at bounding box center [133, 139] width 4 height 4
click at [133, 131] on div "RCCB 1 - Lighting Total DB-CA31" at bounding box center [161, 129] width 130 height 10
click at [133, 130] on span "Select RCCB 1 - Lighting Total DB-CA31" at bounding box center [133, 129] width 4 height 4
click at [133, 119] on span "Select Isolator - 1 MV DB-CA31" at bounding box center [133, 119] width 4 height 4
click at [113, 237] on span "Render chart" at bounding box center [121, 236] width 29 height 11
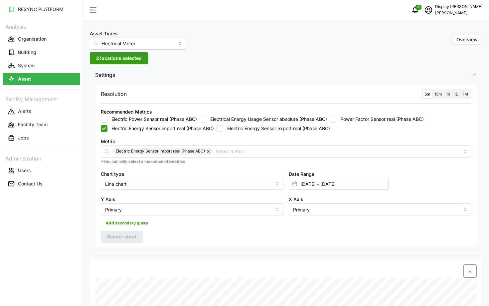
click at [121, 57] on span "2 locations selected" at bounding box center [119, 58] width 46 height 11
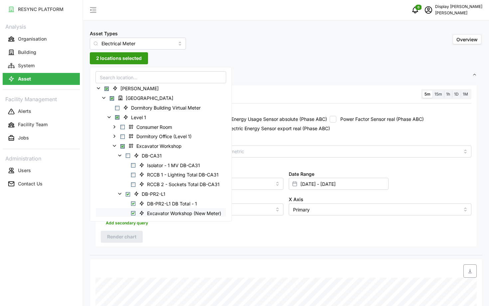
click at [134, 214] on span "Select Excavator Workshop (New Meter)" at bounding box center [133, 213] width 4 height 4
click at [123, 241] on span "Render chart" at bounding box center [121, 236] width 29 height 11
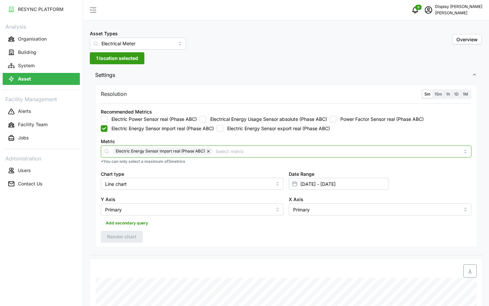
click at [278, 154] on input "Metric" at bounding box center [338, 151] width 244 height 7
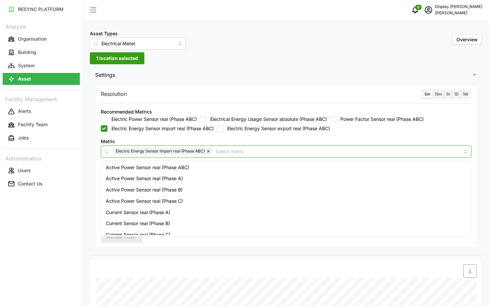
click at [202, 164] on div "Active Power Sensor real (Phase ABC)" at bounding box center [287, 167] width 368 height 11
checkbox input "true"
click at [190, 178] on div "Active Power Sensor real (Phase A)" at bounding box center [287, 178] width 368 height 11
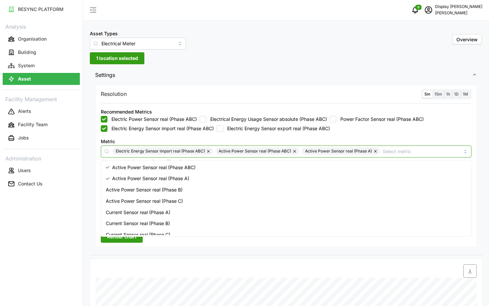
click at [178, 190] on span "Active Power Sensor real (Phase B)" at bounding box center [144, 189] width 77 height 7
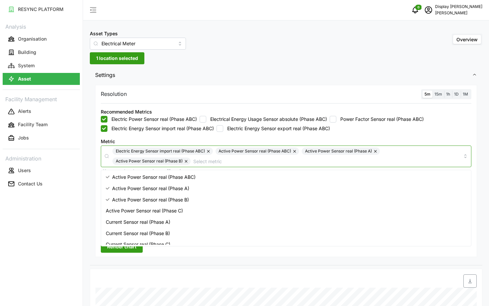
click at [167, 206] on div "Active Power Sensor real (Phase C)" at bounding box center [287, 210] width 368 height 11
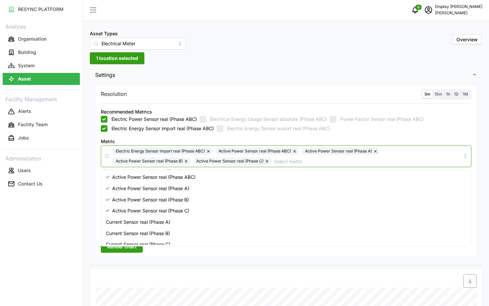
click at [208, 153] on button "button" at bounding box center [209, 151] width 8 height 7
checkbox input "false"
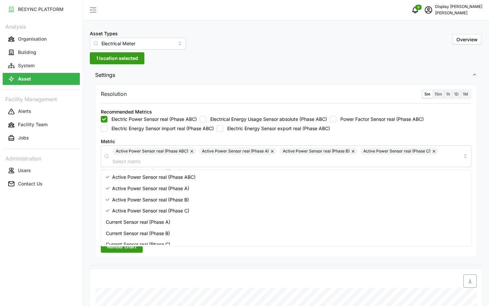
click at [112, 251] on span "Render chart" at bounding box center [121, 246] width 29 height 11
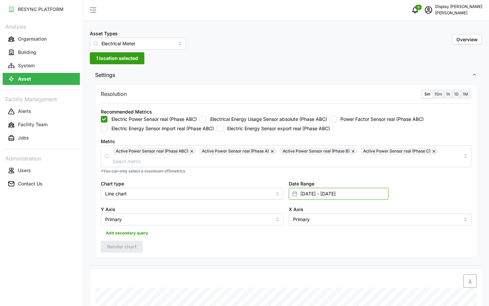
click at [343, 198] on input "11 Sep 2025 - 11 Sep 2025" at bounding box center [339, 194] width 100 height 12
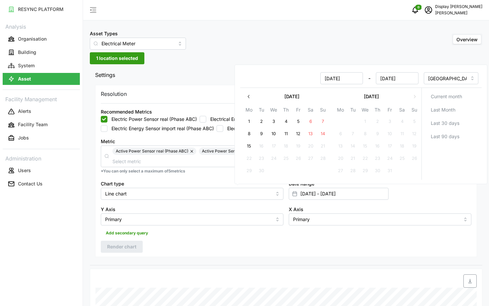
click at [288, 138] on button "11" at bounding box center [286, 134] width 12 height 12
click at [309, 134] on button "13" at bounding box center [311, 134] width 12 height 12
type input "11 Sep 2025 - 13 Sep 2025"
type input "13 Sep 2025"
click at [148, 256] on div "Resolution 5m 15m 1h 1D 1M Recommended Metrics Electric Power Sensor real (Phas…" at bounding box center [286, 171] width 382 height 172
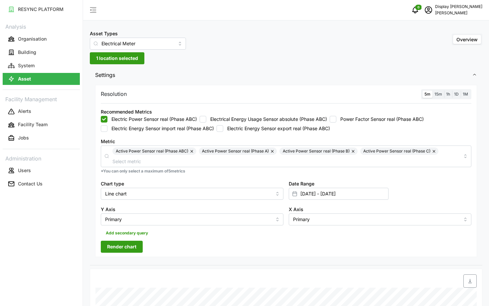
click at [119, 247] on span "Render chart" at bounding box center [121, 246] width 29 height 11
click at [315, 190] on input "11 Sep 2025 - 13 Sep 2025" at bounding box center [339, 194] width 100 height 12
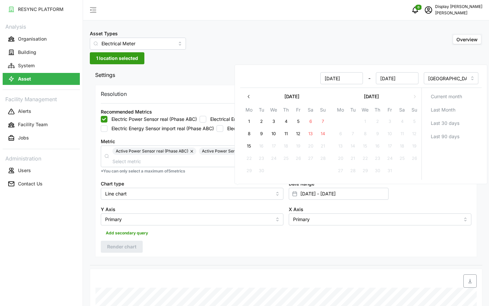
click at [286, 135] on button "11" at bounding box center [286, 134] width 12 height 12
type input "11 Sep 2025 - 11 Sep 2025"
type input "11 Sep 2025"
click at [207, 243] on div "Resolution 5m 15m 1h 1D 1M Recommended Metrics Electric Power Sensor real (Phas…" at bounding box center [286, 171] width 382 height 172
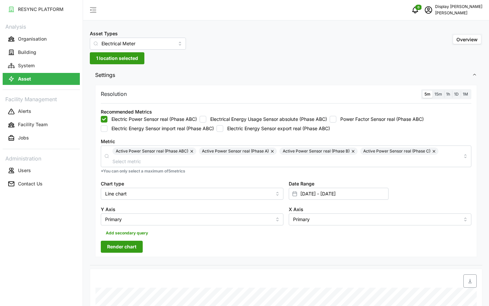
click at [125, 245] on span "Render chart" at bounding box center [121, 246] width 29 height 11
click at [116, 61] on span "1 location selected" at bounding box center [117, 58] width 42 height 11
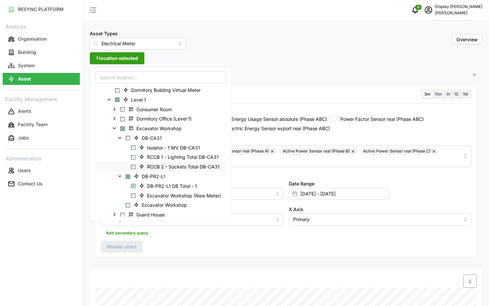
scroll to position [20, 0]
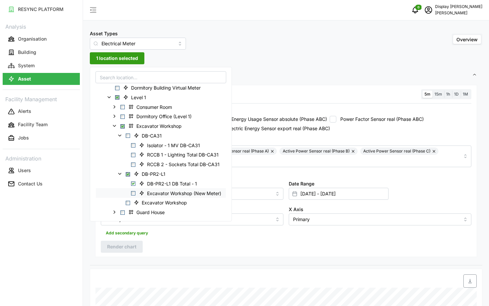
click at [135, 193] on span "Select Excavator Workshop (New Meter)" at bounding box center [133, 193] width 4 height 4
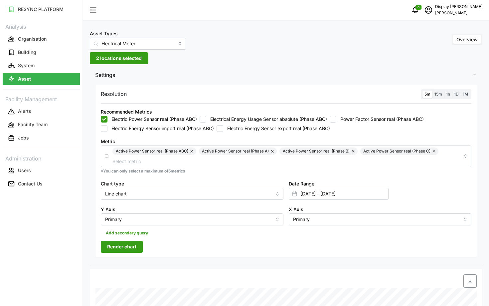
click at [123, 243] on span "Render chart" at bounding box center [121, 246] width 29 height 11
click at [128, 63] on span "2 locations selected" at bounding box center [119, 58] width 46 height 11
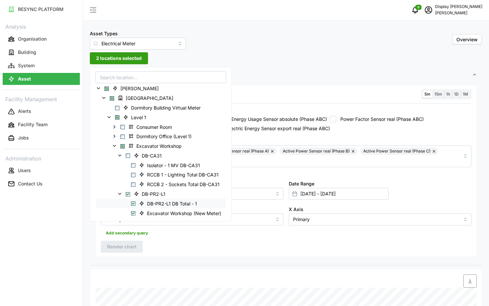
click at [133, 203] on span "Select DB-PR2-L1 DB Total - 1" at bounding box center [133, 203] width 4 height 4
click at [117, 246] on span "Render chart" at bounding box center [121, 246] width 29 height 11
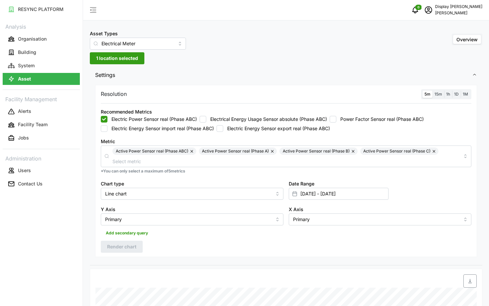
click at [114, 62] on span "1 location selected" at bounding box center [117, 58] width 42 height 11
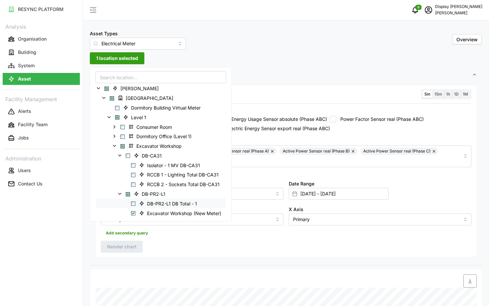
click at [134, 204] on span "Select DB-PR2-L1 DB Total - 1" at bounding box center [133, 203] width 4 height 4
click at [133, 213] on span "Select Excavator Workshop (New Meter)" at bounding box center [133, 213] width 4 height 4
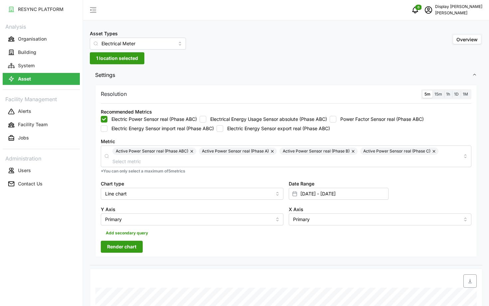
click at [121, 247] on span "Render chart" at bounding box center [121, 246] width 29 height 11
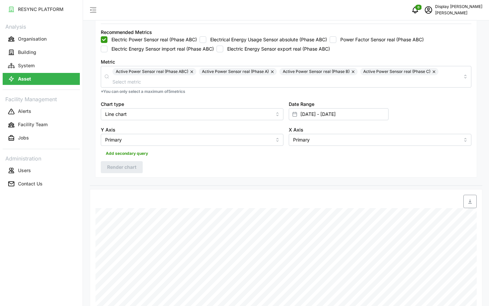
scroll to position [80, 0]
click at [469, 196] on span "button" at bounding box center [470, 200] width 13 height 13
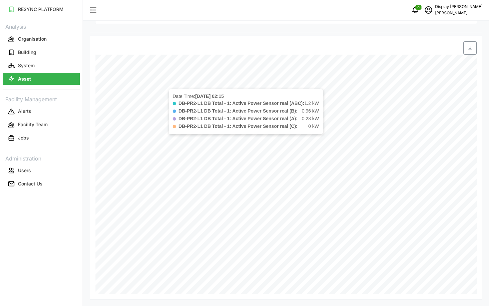
scroll to position [0, 0]
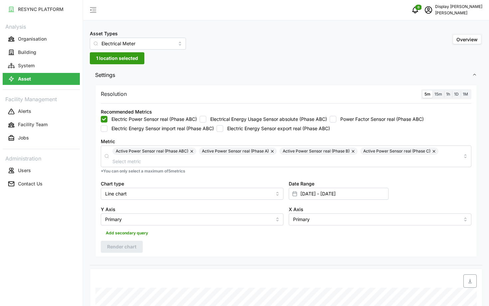
click at [194, 153] on button "button" at bounding box center [192, 151] width 8 height 7
checkbox input "false"
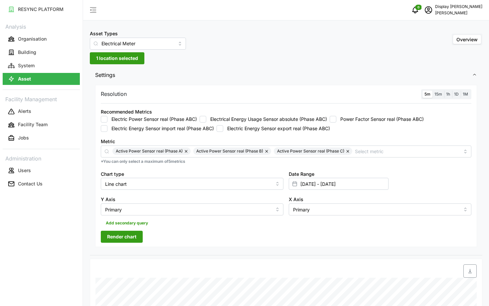
click at [186, 151] on button "button" at bounding box center [187, 151] width 8 height 7
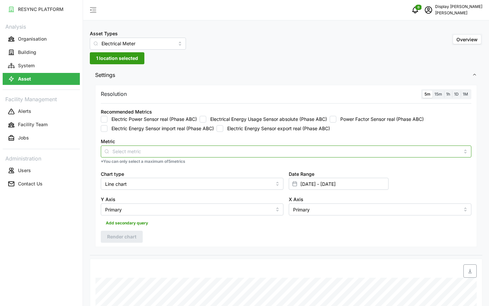
click at [186, 151] on input "Metric" at bounding box center [287, 151] width 348 height 7
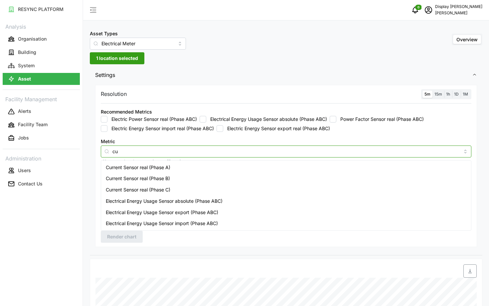
type input "c"
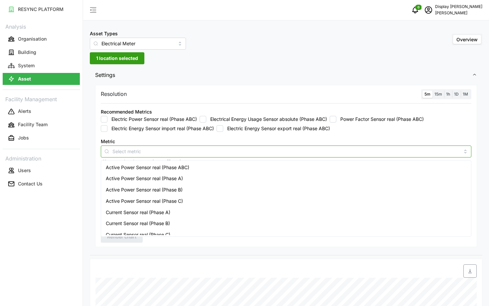
click at [193, 214] on div "Current Sensor real (Phase A)" at bounding box center [287, 212] width 368 height 11
click at [185, 220] on div "Current Sensor real (Phase B)" at bounding box center [287, 223] width 368 height 11
click at [177, 232] on div "Current Sensor real (Phase C)" at bounding box center [287, 234] width 368 height 11
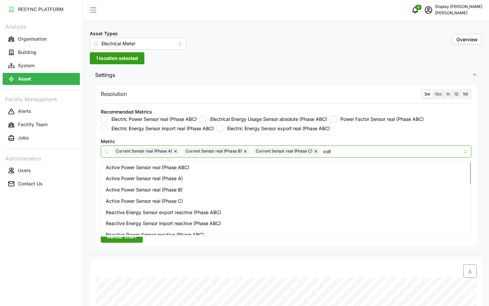
type input "volta"
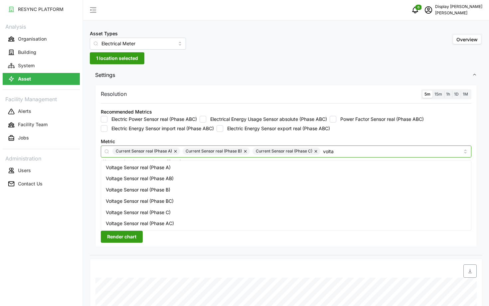
click at [255, 166] on div "Voltage Sensor real (Phase A)" at bounding box center [287, 167] width 368 height 11
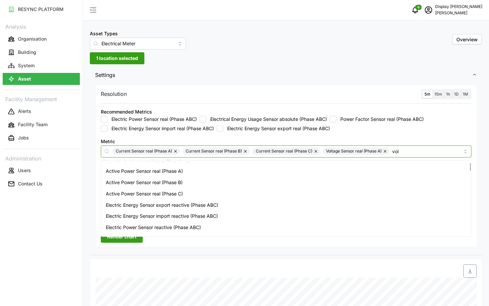
scroll to position [6, 0]
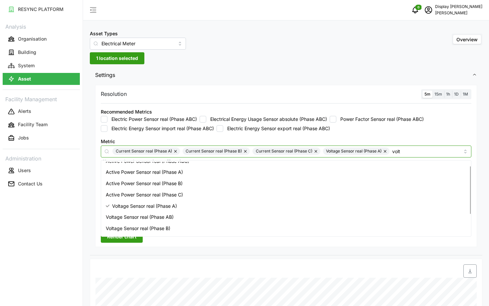
type input "volta"
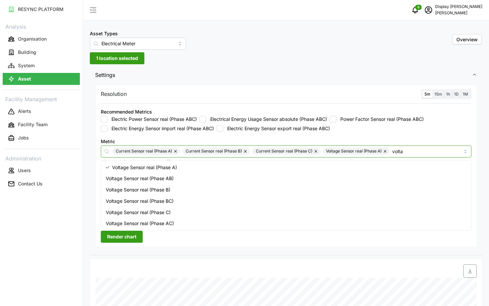
click at [181, 188] on div "Voltage Sensor real (Phase B)" at bounding box center [287, 189] width 368 height 11
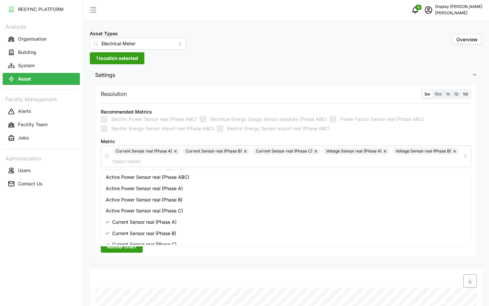
click at [106, 264] on div "Resolution 5m 15m 1h 1D 1M Recommended Metrics Electric Power Sensor real (Phas…" at bounding box center [286, 174] width 393 height 182
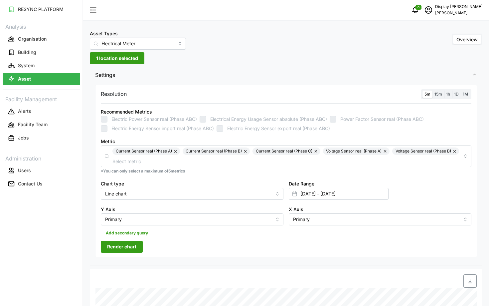
click at [119, 242] on span "Render chart" at bounding box center [121, 246] width 29 height 11
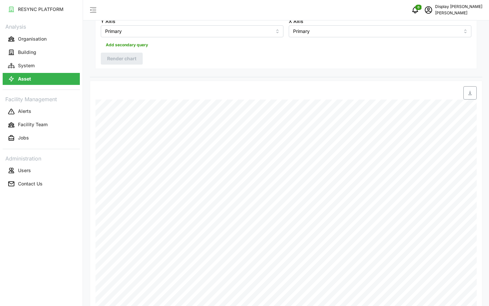
scroll to position [191, 0]
click at [470, 87] on icon "button" at bounding box center [470, 89] width 5 height 5
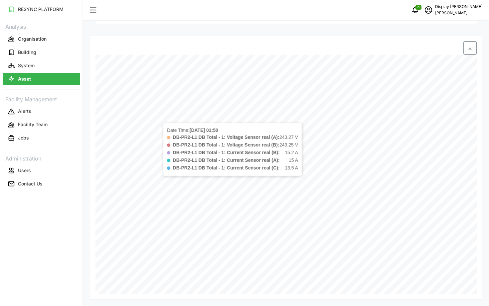
scroll to position [0, 0]
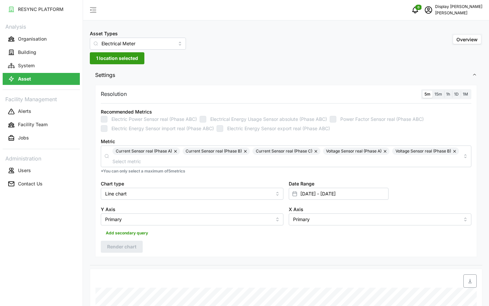
click at [452, 155] on button "button" at bounding box center [456, 151] width 8 height 7
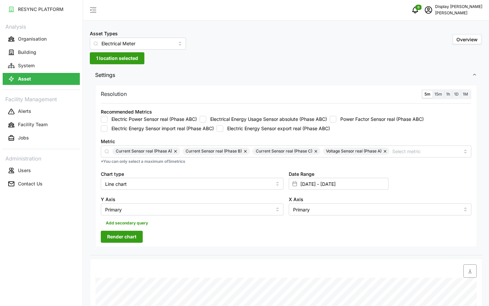
click at [175, 155] on button "button" at bounding box center [176, 151] width 8 height 7
click at [175, 155] on button "button" at bounding box center [175, 151] width 8 height 7
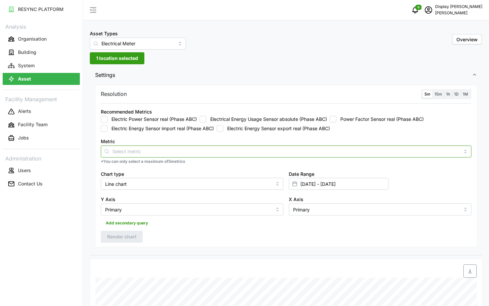
click at [175, 155] on input "Metric" at bounding box center [287, 151] width 348 height 7
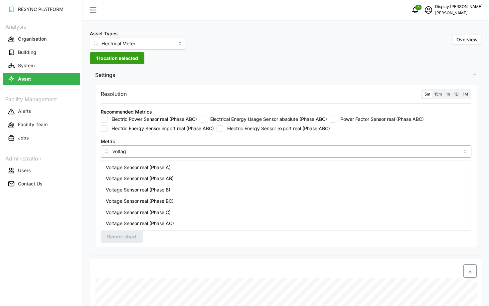
type input "voltage"
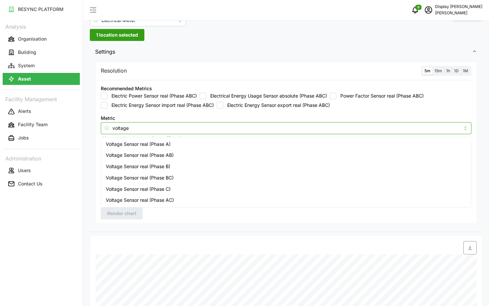
scroll to position [24, 0]
click at [167, 191] on span "Voltage Sensor real (Phase C)" at bounding box center [138, 188] width 65 height 7
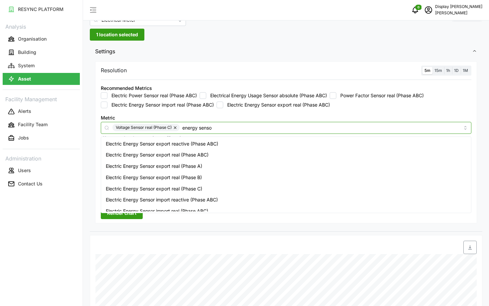
type input "energy sensor"
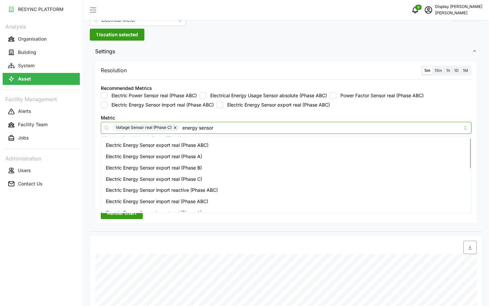
scroll to position [0, 0]
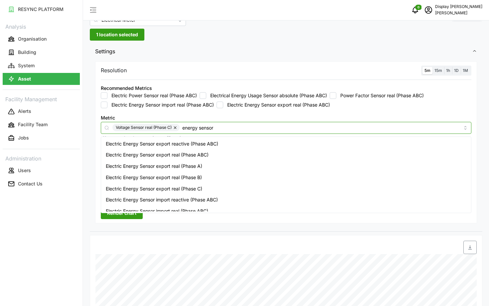
click at [200, 156] on span "Electric Energy Sensor export real (Phase ABC)" at bounding box center [157, 154] width 103 height 7
checkbox input "true"
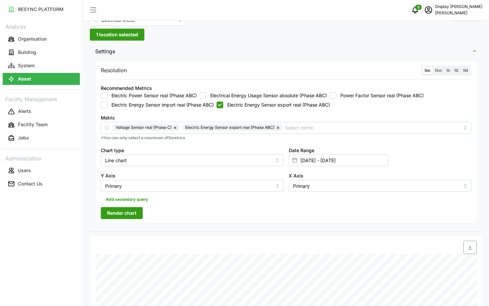
click at [185, 106] on label "Electric Energy Sensor import real (Phase ABC)" at bounding box center [161, 105] width 107 height 7
click at [108, 106] on input "Electric Energy Sensor import real (Phase ABC)" at bounding box center [104, 105] width 7 height 7
checkbox input "true"
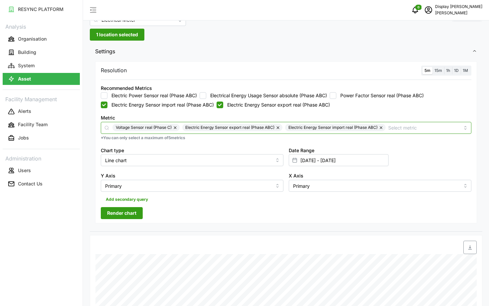
click at [441, 129] on input "Metric" at bounding box center [425, 127] width 72 height 7
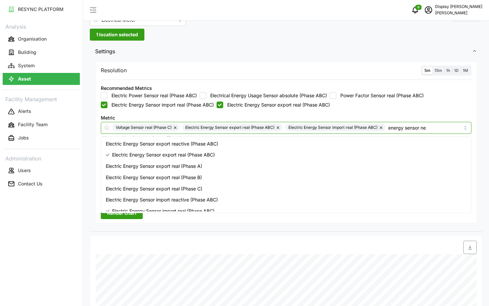
type input "energy sensor net"
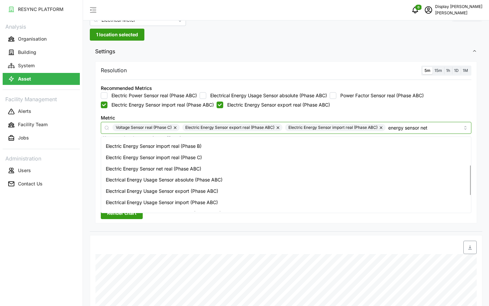
scroll to position [89, 0]
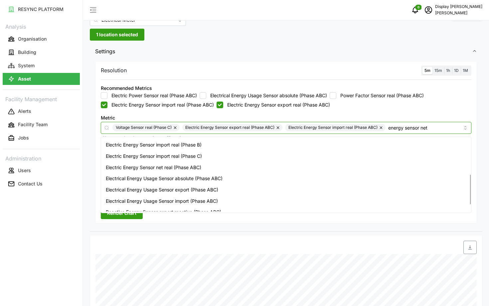
click at [189, 169] on span "Electric Energy Sensor net real (Phase ABC)" at bounding box center [154, 167] width 96 height 7
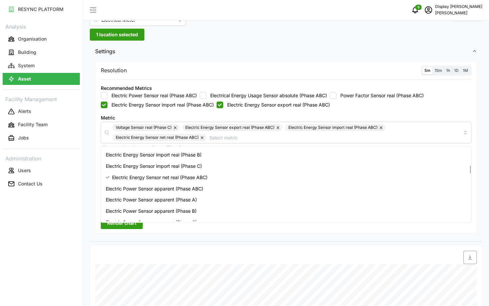
click at [124, 224] on span "Render chart" at bounding box center [121, 222] width 29 height 11
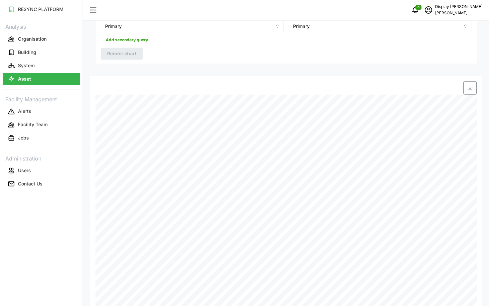
scroll to position [183, 0]
click at [470, 101] on span "button" at bounding box center [470, 97] width 13 height 13
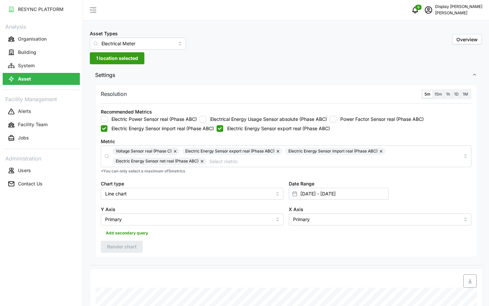
click at [114, 62] on span "1 location selected" at bounding box center [117, 58] width 42 height 11
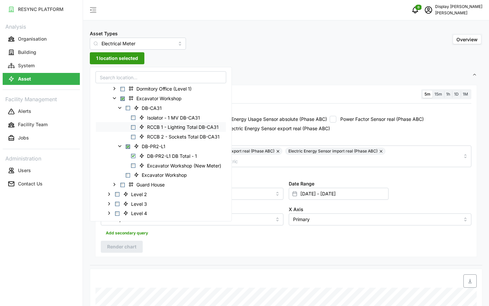
scroll to position [49, 0]
click at [133, 162] on div "Excavator Workshop (New Meter)" at bounding box center [161, 165] width 130 height 10
click at [133, 165] on span "Select Excavator Workshop (New Meter)" at bounding box center [133, 164] width 4 height 4
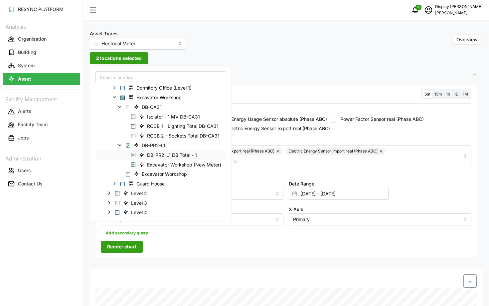
click at [134, 154] on span "Select DB-PR2-L1 DB Total - 1" at bounding box center [133, 155] width 4 height 4
click at [112, 246] on span "Render chart" at bounding box center [121, 246] width 29 height 11
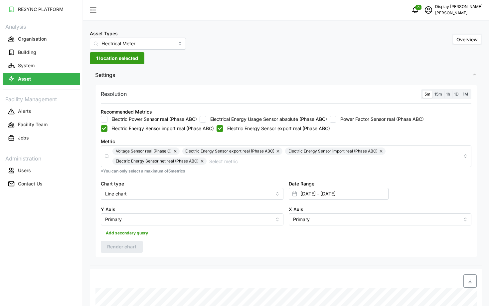
click at [202, 161] on button "button" at bounding box center [203, 161] width 8 height 7
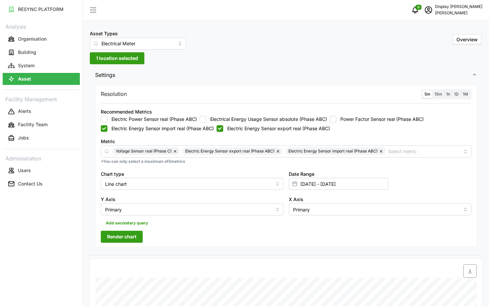
click at [176, 150] on button "button" at bounding box center [176, 151] width 8 height 7
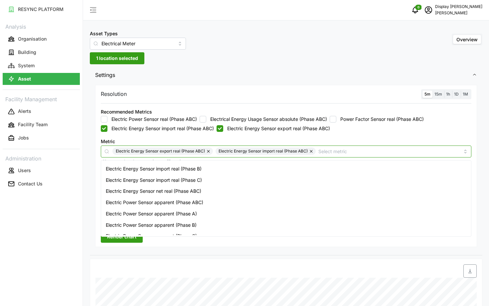
click at [176, 150] on span "Electric Energy Sensor export real (Phase ABC)" at bounding box center [160, 151] width 89 height 7
click at [208, 152] on button "button" at bounding box center [209, 151] width 8 height 7
checkbox input "false"
click at [208, 152] on button "button" at bounding box center [209, 151] width 8 height 7
checkbox input "false"
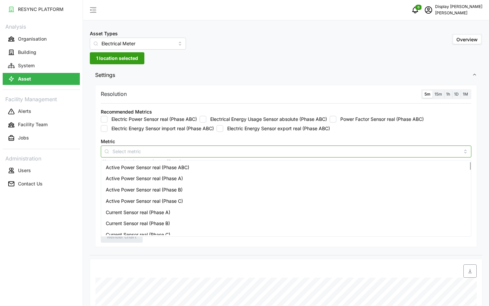
click at [192, 170] on div "Active Power Sensor real (Phase ABC)" at bounding box center [287, 167] width 368 height 11
click at [185, 178] on div "Active Power Sensor real (Phase A)" at bounding box center [287, 178] width 368 height 11
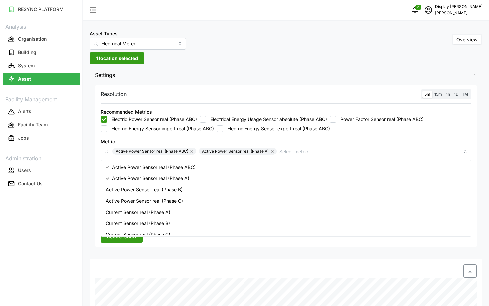
click at [178, 191] on span "Active Power Sensor real (Phase B)" at bounding box center [144, 189] width 77 height 7
click at [176, 196] on div "Active Power Sensor real (Phase C)" at bounding box center [287, 200] width 368 height 11
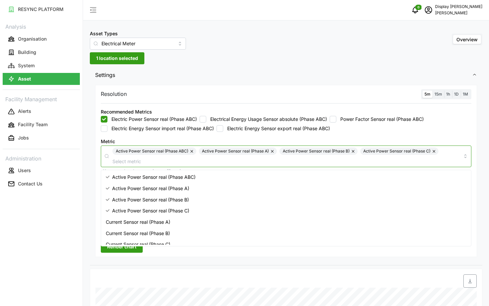
click at [165, 219] on span "Current Sensor real (Phase A)" at bounding box center [138, 221] width 65 height 7
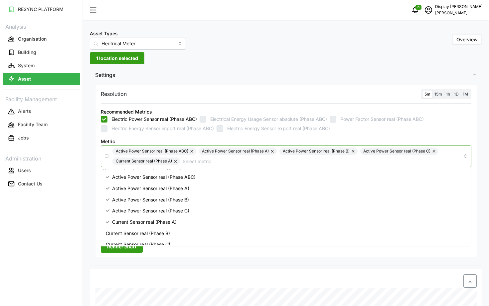
click at [161, 235] on span "Current Sensor real (Phase B)" at bounding box center [138, 233] width 64 height 7
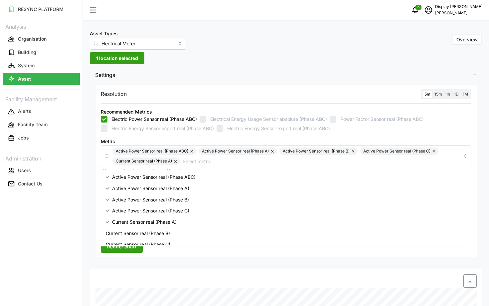
click at [84, 237] on div "Asset Types Electrical Meter Overview 1 location selected Settings Resolution 5…" at bounding box center [286, 269] width 406 height 539
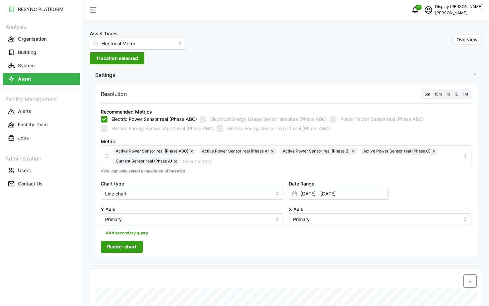
click at [121, 244] on span "Render chart" at bounding box center [121, 246] width 29 height 11
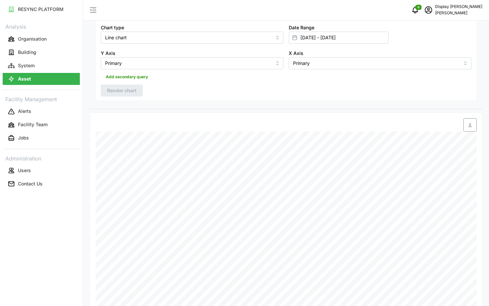
scroll to position [121, 0]
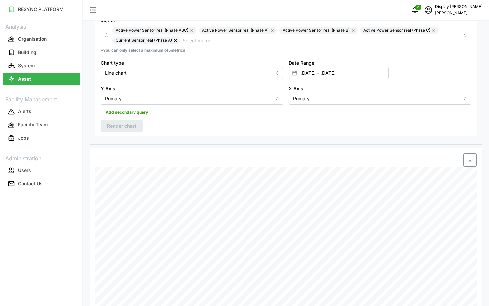
click at [471, 157] on span "button" at bounding box center [470, 160] width 13 height 13
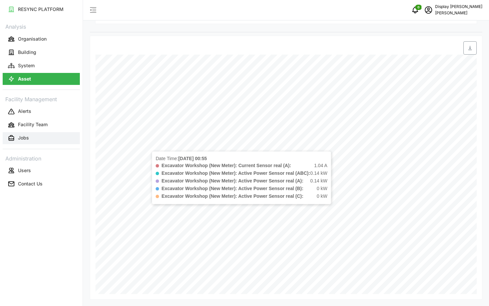
scroll to position [0, 0]
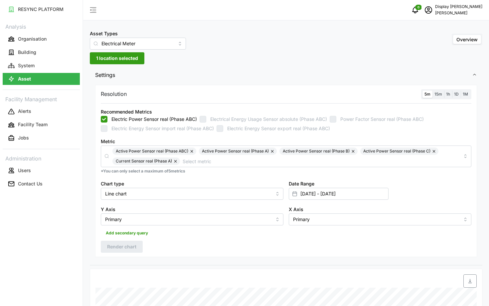
click at [194, 153] on button "button" at bounding box center [192, 151] width 8 height 7
checkbox input "false"
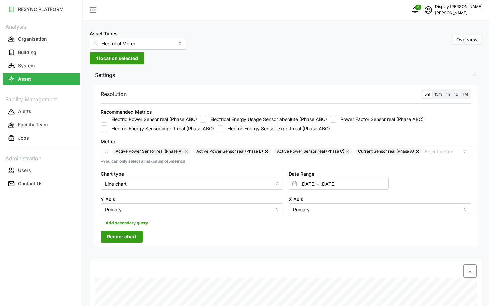
click at [188, 151] on button "button" at bounding box center [187, 151] width 8 height 7
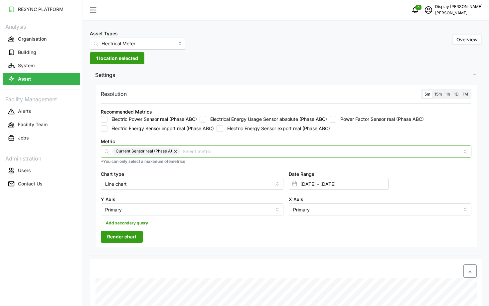
click at [188, 151] on input "Metric" at bounding box center [321, 151] width 277 height 7
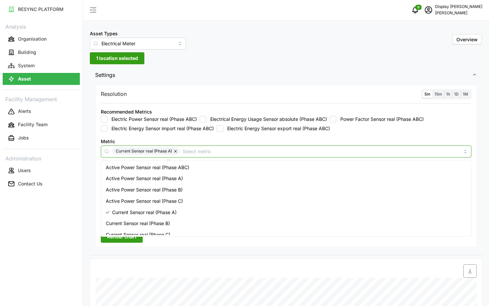
click at [178, 151] on button "button" at bounding box center [176, 151] width 8 height 7
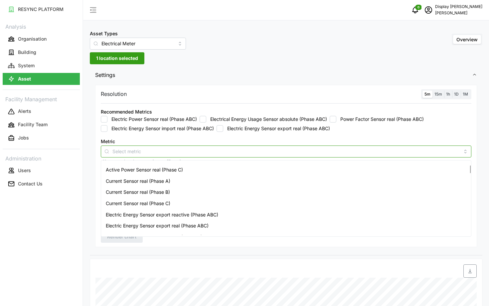
click at [165, 191] on span "Current Sensor real (Phase B)" at bounding box center [138, 191] width 64 height 7
click at [160, 202] on span "Current Sensor real (Phase C)" at bounding box center [138, 203] width 65 height 7
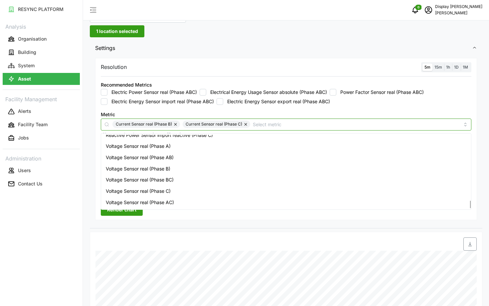
scroll to position [617, 0]
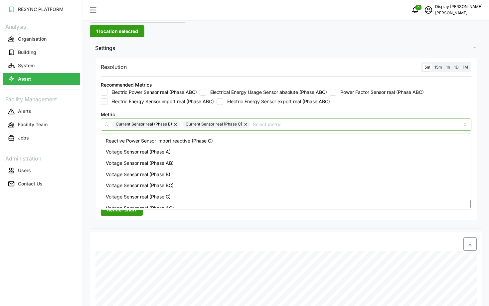
click at [171, 153] on div "Voltage Sensor real (Phase A)" at bounding box center [287, 151] width 368 height 11
click at [167, 175] on span "Voltage Sensor real (Phase B)" at bounding box center [138, 174] width 65 height 7
click at [163, 195] on span "Voltage Sensor real (Phase C)" at bounding box center [138, 196] width 65 height 7
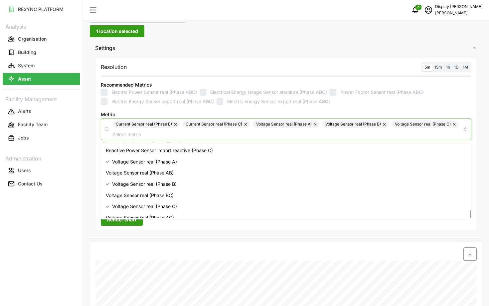
scroll to position [622, 0]
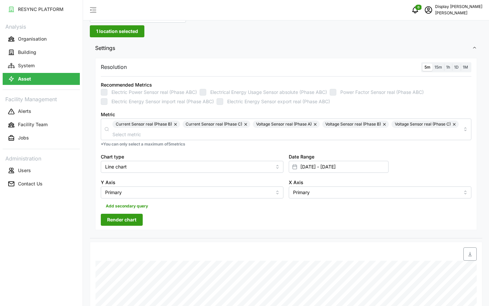
click at [112, 223] on span "Render chart" at bounding box center [121, 219] width 29 height 11
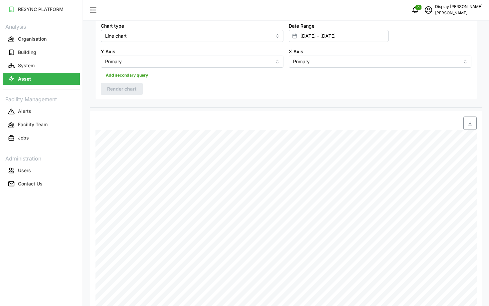
scroll to position [233, 0]
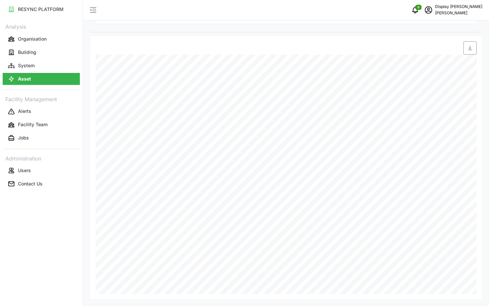
click at [473, 48] on icon "button" at bounding box center [470, 47] width 5 height 5
click at [63, 268] on div "RESYNC PLATFORM Analysis Organisation Building System Asset Facility Management…" at bounding box center [41, 153] width 83 height 306
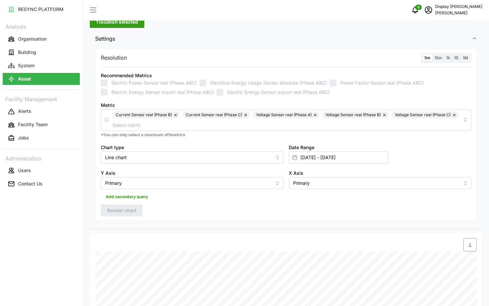
scroll to position [0, 0]
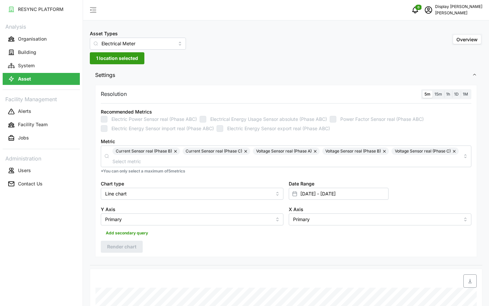
click at [177, 151] on button "button" at bounding box center [176, 151] width 8 height 7
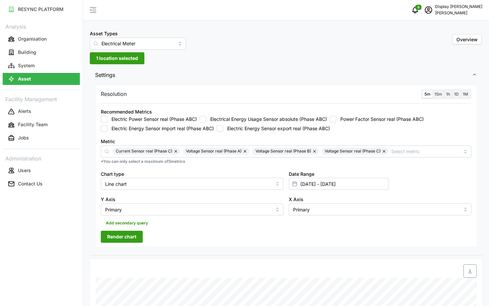
click at [177, 151] on button "button" at bounding box center [176, 151] width 8 height 7
click at [177, 151] on button "button" at bounding box center [175, 151] width 8 height 7
click at [177, 151] on button "button" at bounding box center [176, 151] width 8 height 7
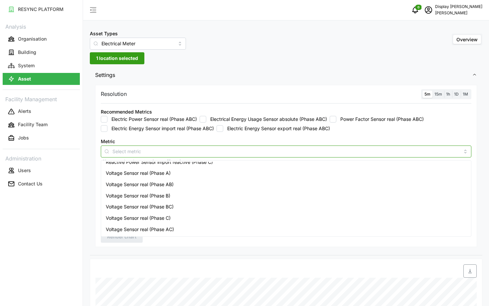
click at [177, 151] on input "Metric" at bounding box center [287, 151] width 348 height 7
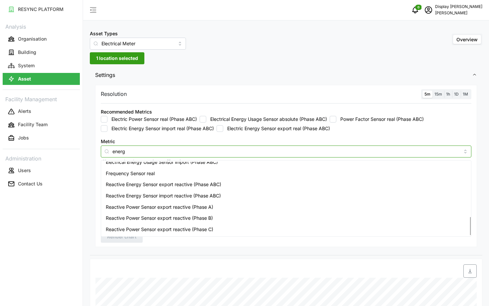
scroll to position [106, 0]
type input "energy sensor"
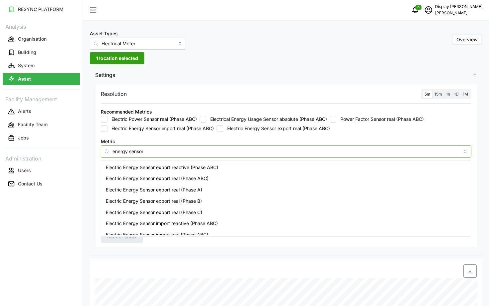
click at [197, 182] on div "Electric Energy Sensor export real (Phase ABC)" at bounding box center [287, 178] width 368 height 11
checkbox input "true"
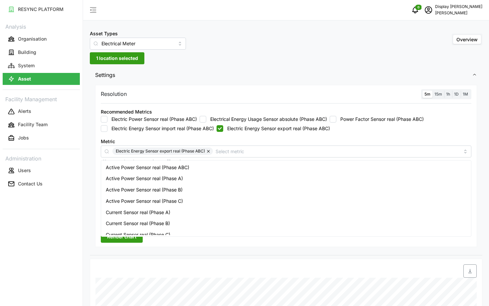
click at [149, 130] on label "Electric Energy Sensor import real (Phase ABC)" at bounding box center [161, 128] width 107 height 7
click at [108, 130] on input "Electric Energy Sensor import real (Phase ABC)" at bounding box center [104, 128] width 7 height 7
checkbox input "true"
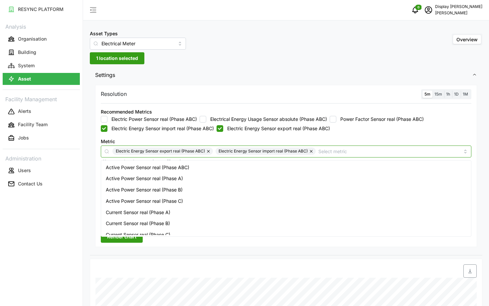
click at [329, 150] on input "Metric" at bounding box center [390, 151] width 142 height 7
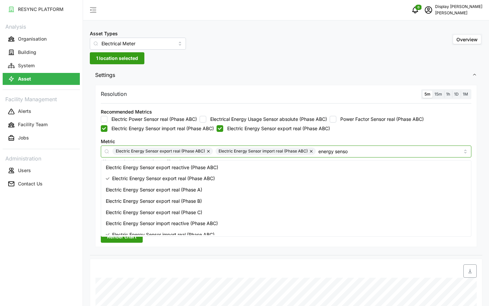
type input "energy sensor"
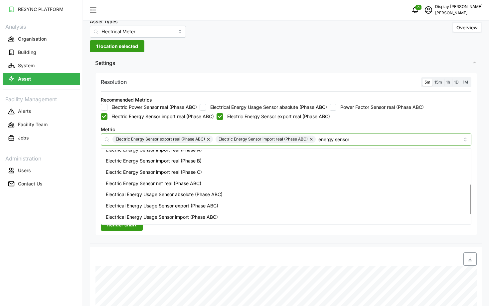
click at [208, 183] on div "Electric Energy Sensor net real (Phase ABC)" at bounding box center [287, 183] width 368 height 11
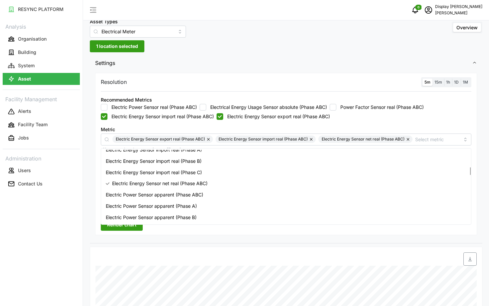
click at [132, 231] on div "Resolution 5m 15m 1h 1D 1M Recommended Metrics Electric Power Sensor real (Phas…" at bounding box center [286, 154] width 382 height 162
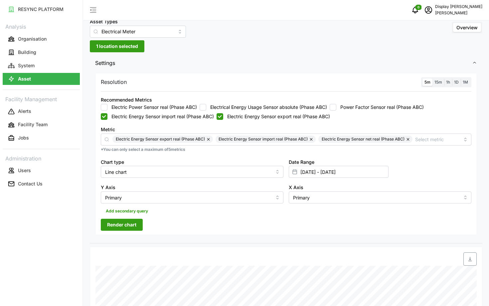
click at [129, 227] on span "Render chart" at bounding box center [121, 224] width 29 height 11
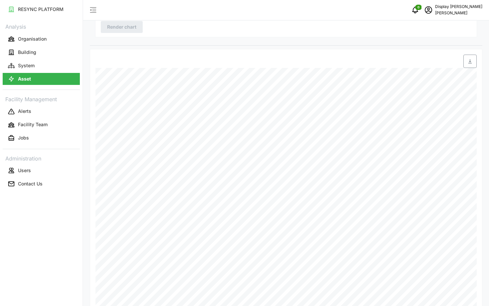
scroll to position [208, 0]
click at [475, 61] on span "button" at bounding box center [470, 62] width 13 height 13
